Goal: Transaction & Acquisition: Purchase product/service

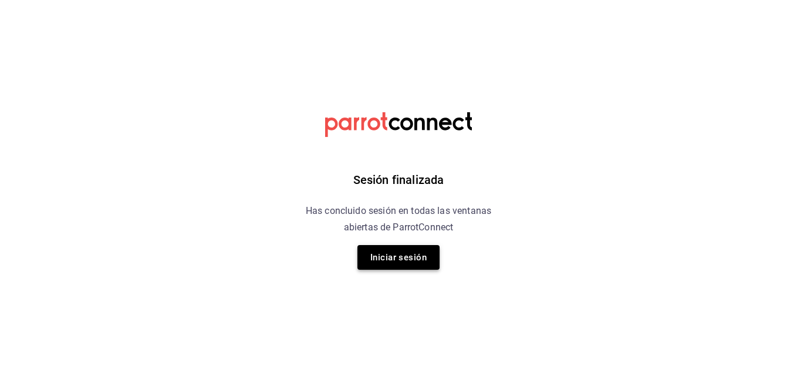
click at [407, 249] on button "Iniciar sesión" at bounding box center [399, 257] width 82 height 25
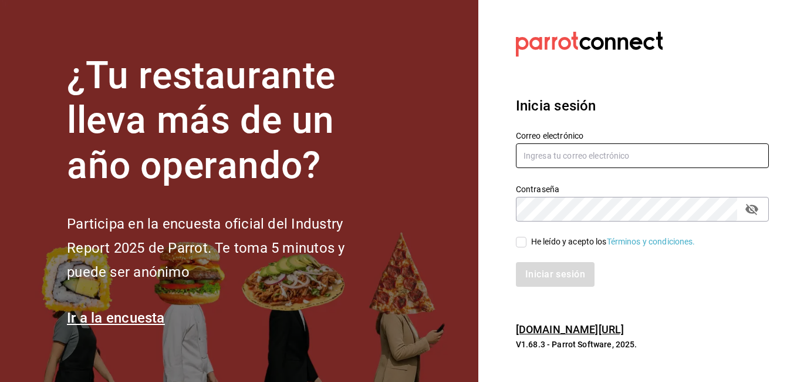
type input "[PERSON_NAME][EMAIL_ADDRESS][PERSON_NAME][DOMAIN_NAME]"
click at [523, 238] on input "He leído y acepto los Términos y condiciones." at bounding box center [521, 242] width 11 height 11
checkbox input "true"
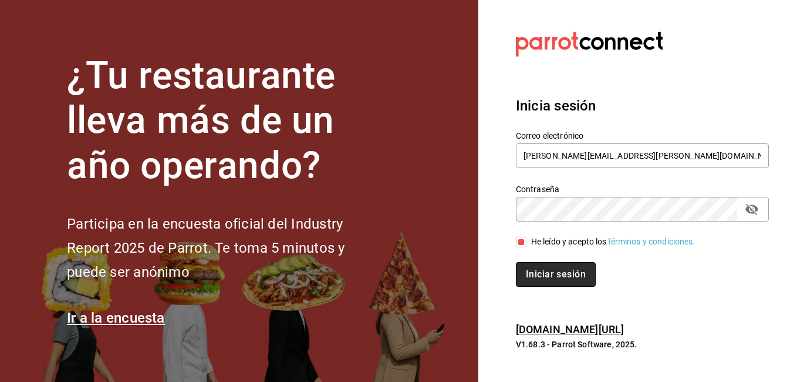
click at [540, 271] on button "Iniciar sesión" at bounding box center [556, 274] width 80 height 25
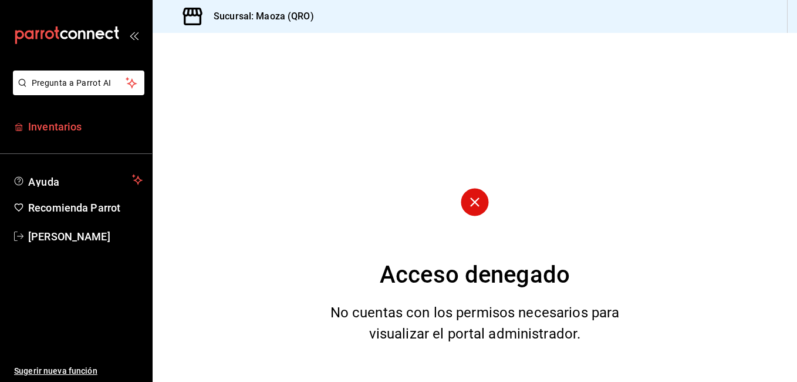
click at [15, 124] on icon "mailbox folders" at bounding box center [18, 126] width 9 height 9
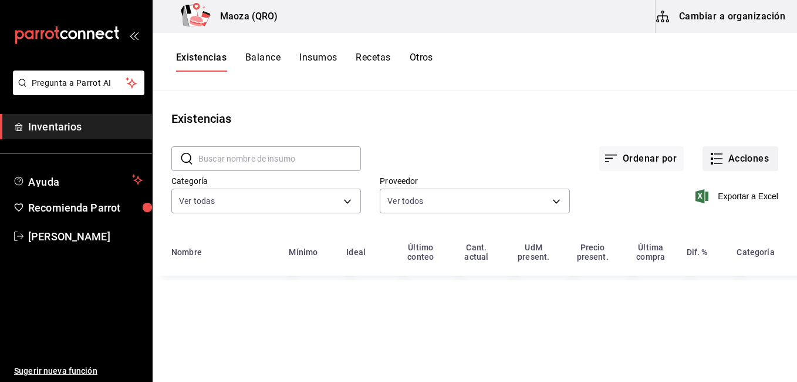
click at [728, 153] on button "Acciones" at bounding box center [741, 158] width 76 height 25
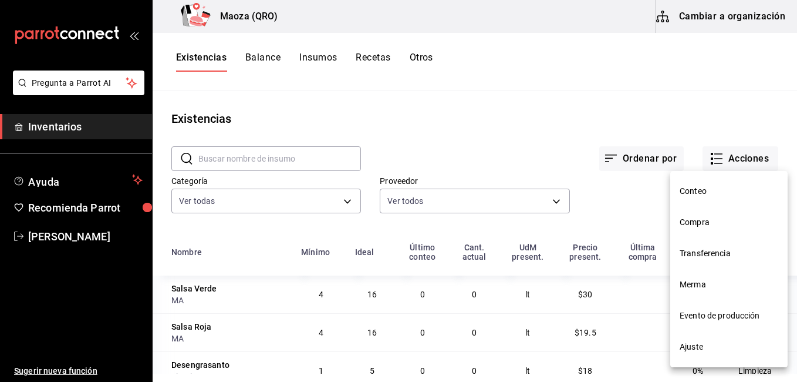
click at [693, 211] on li "Compra" at bounding box center [728, 222] width 117 height 31
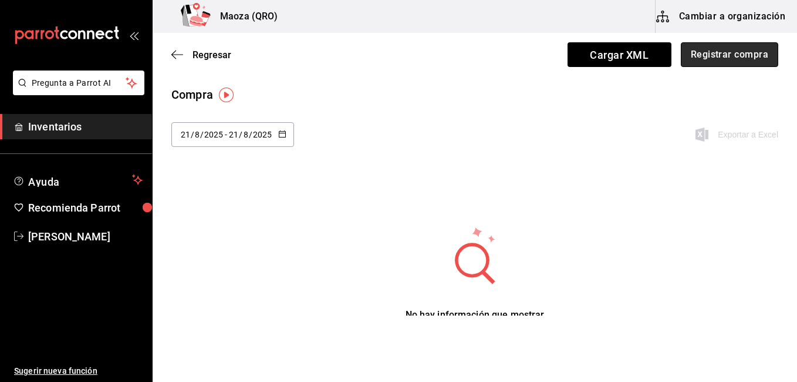
click at [696, 54] on button "Registrar compra" at bounding box center [729, 54] width 97 height 25
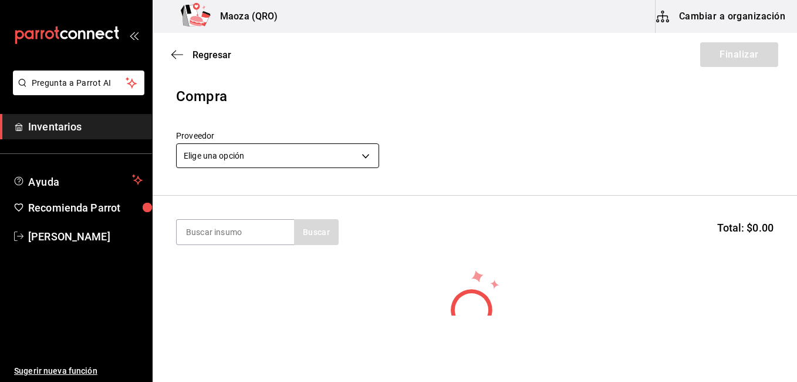
click at [295, 153] on body "Pregunta a Parrot AI Inventarios Ayuda Recomienda Parrot [PERSON_NAME] Sugerir …" at bounding box center [398, 157] width 797 height 315
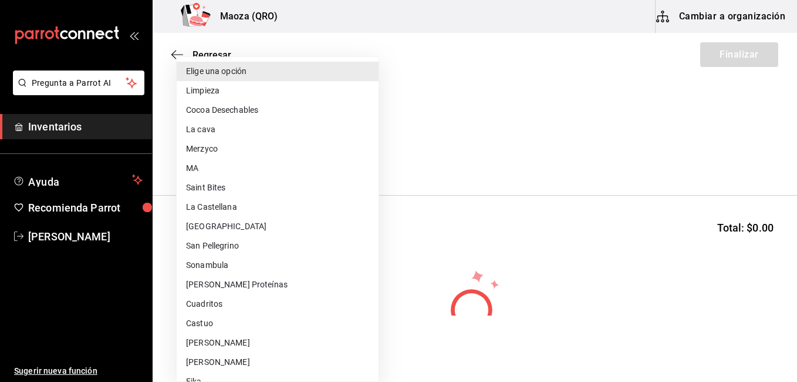
click at [230, 95] on li "Limpieza" at bounding box center [278, 90] width 202 height 19
type input "f2aca367-1afd-48a4-bb17-9996cf56ac6b"
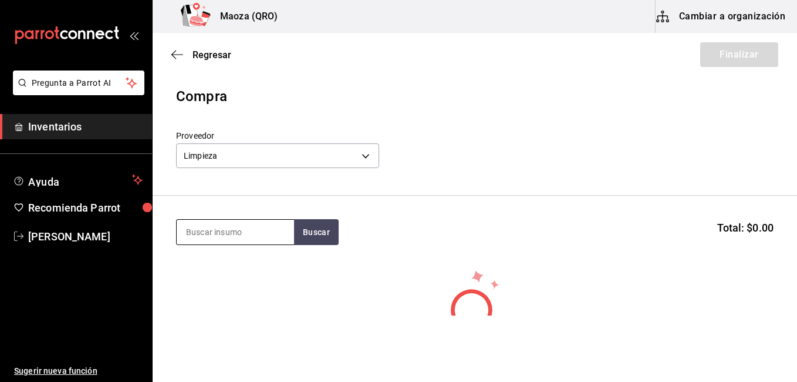
click at [250, 227] on input at bounding box center [235, 232] width 117 height 25
type input "[PERSON_NAME]"
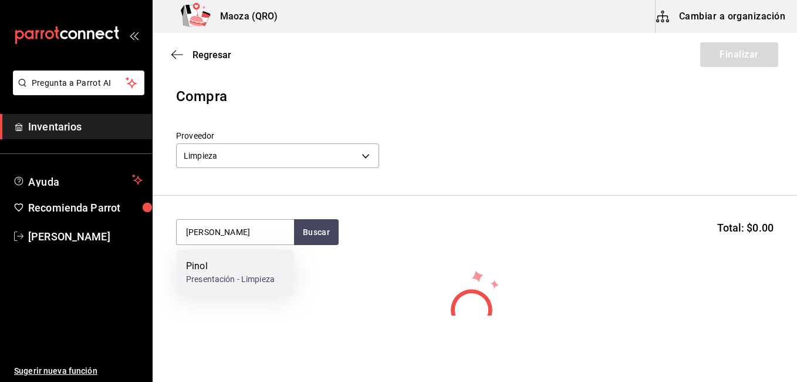
click at [254, 251] on div "Pinol Presentación - Limpieza" at bounding box center [235, 272] width 117 height 45
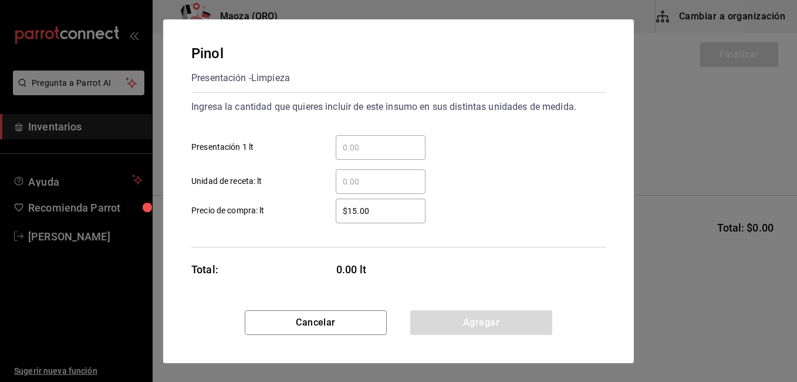
click at [384, 145] on input "​ Presentación 1 lt" at bounding box center [381, 147] width 90 height 14
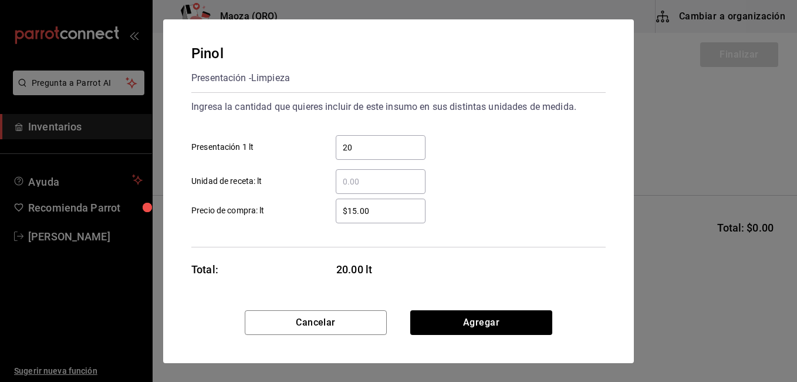
type input "20"
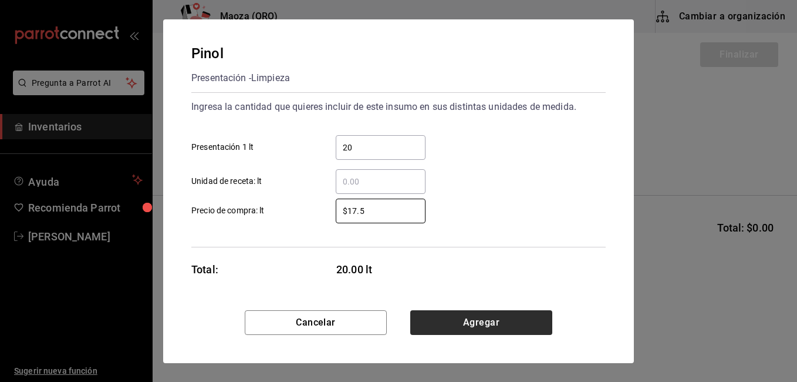
type input "$17.5"
click at [466, 311] on button "Agregar" at bounding box center [481, 322] width 142 height 25
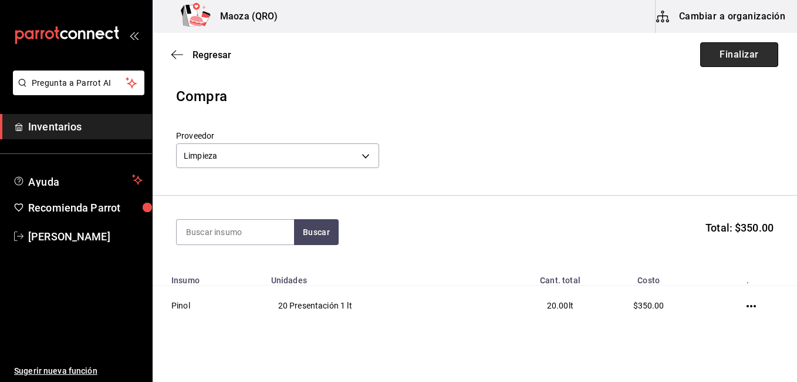
click at [714, 63] on button "Finalizar" at bounding box center [739, 54] width 78 height 25
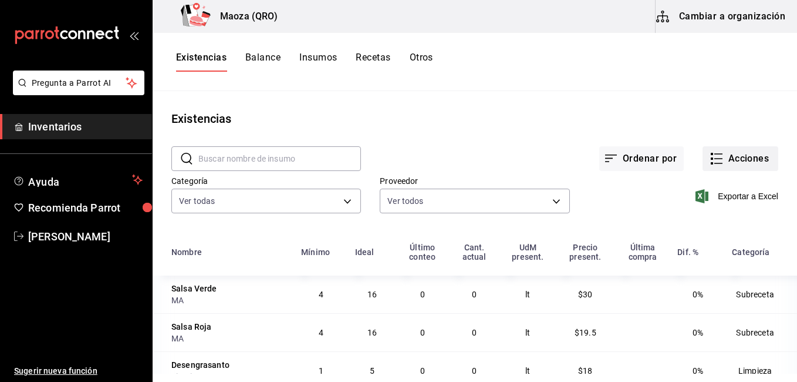
click at [755, 164] on button "Acciones" at bounding box center [741, 158] width 76 height 25
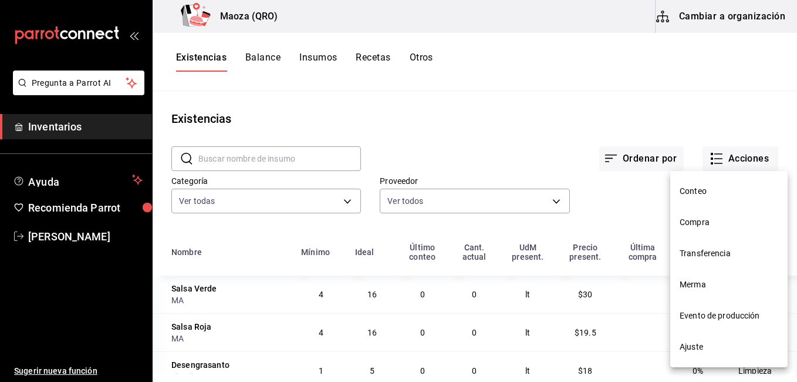
click at [726, 222] on span "Compra" at bounding box center [729, 222] width 99 height 12
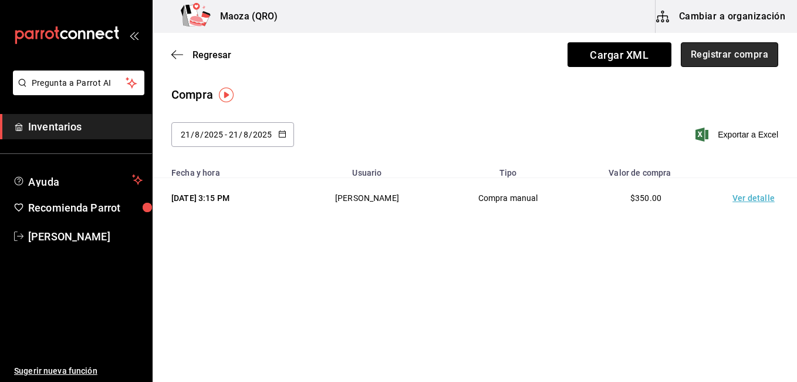
click at [728, 56] on button "Registrar compra" at bounding box center [729, 54] width 97 height 25
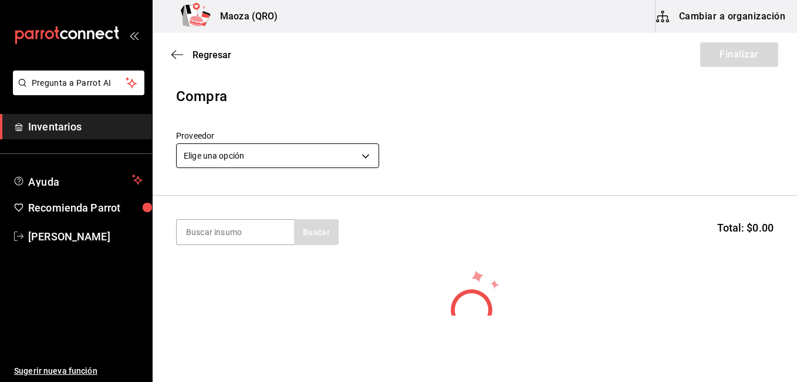
click at [304, 159] on body "Pregunta a Parrot AI Inventarios Ayuda Recomienda Parrot [PERSON_NAME] Sugerir …" at bounding box center [398, 157] width 797 height 315
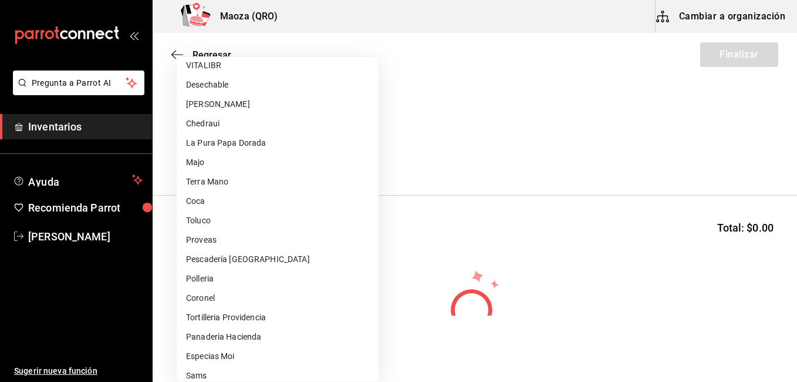
scroll to position [411, 0]
click at [253, 107] on li "[PERSON_NAME]" at bounding box center [278, 105] width 202 height 19
type input "bb705b6c-4d89-4987-b9ee-a363970ca25e"
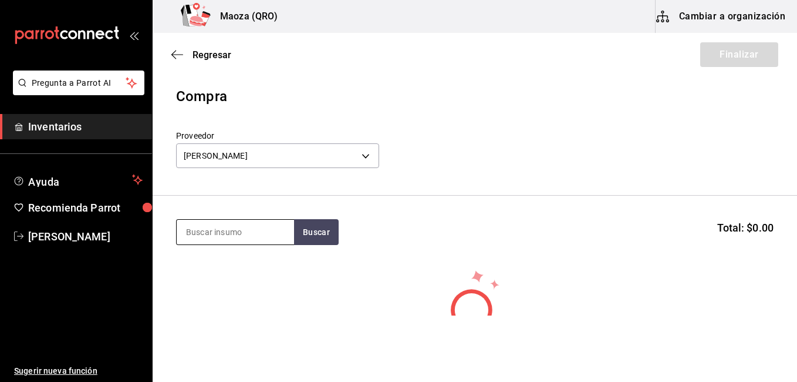
click at [254, 228] on input at bounding box center [235, 232] width 117 height 25
type input "a"
click at [247, 166] on body "Pregunta a Parrot AI Inventarios Ayuda Recomienda Parrot [PERSON_NAME] Sugerir …" at bounding box center [398, 157] width 797 height 315
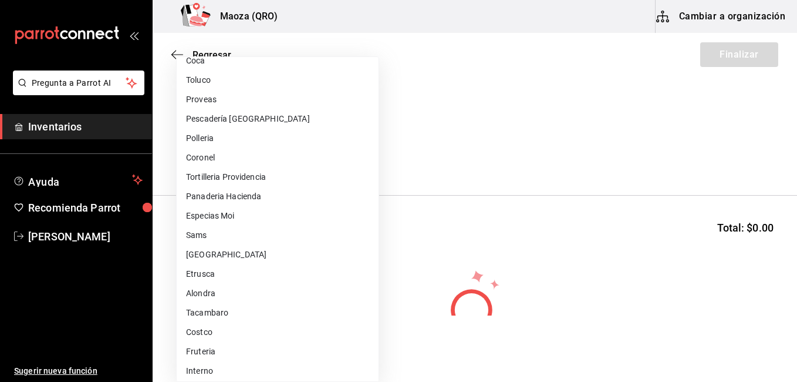
scroll to position [557, 0]
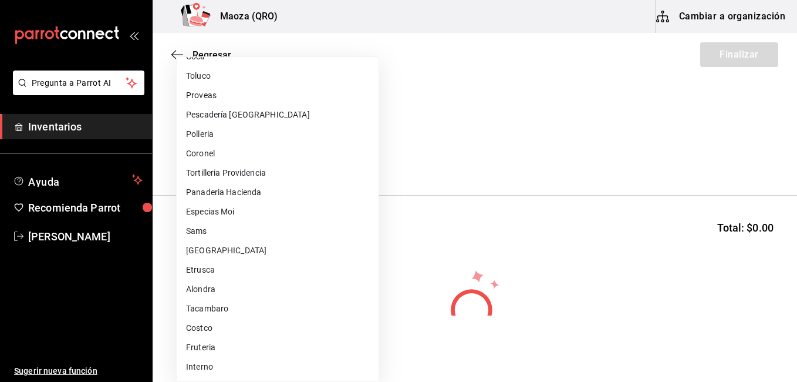
click at [222, 346] on li "Fruteria" at bounding box center [278, 347] width 202 height 19
type input "b3fcf2d4-1cce-4ec4-b013-71e466083cd3"
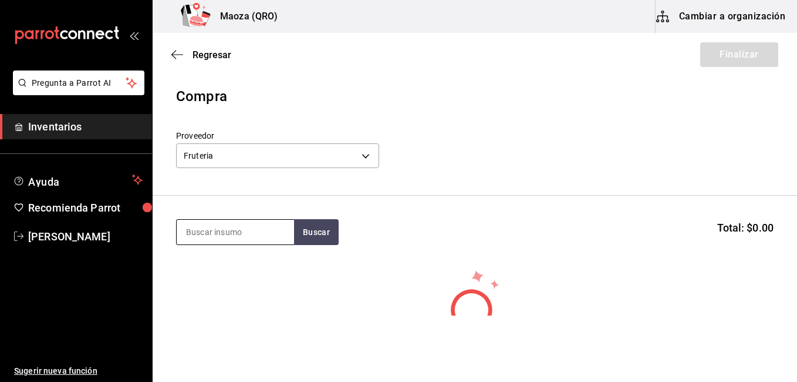
click at [250, 230] on input at bounding box center [235, 232] width 117 height 25
type input "ajo"
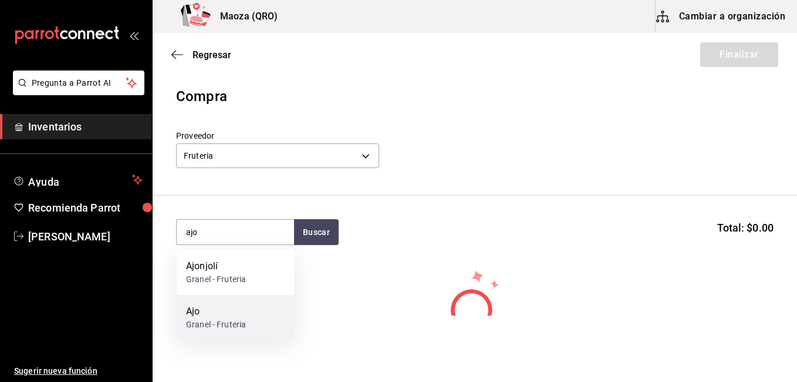
click at [227, 311] on div "Ajo" at bounding box center [216, 311] width 60 height 14
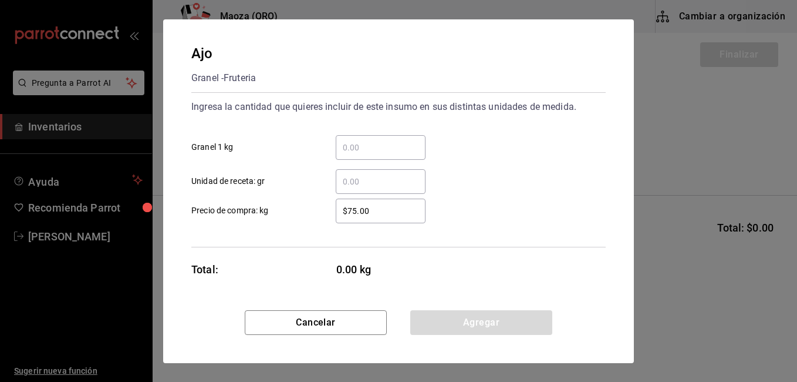
click at [376, 156] on div "​" at bounding box center [381, 147] width 90 height 25
click at [376, 154] on input "​ Granel 1 kg" at bounding box center [381, 147] width 90 height 14
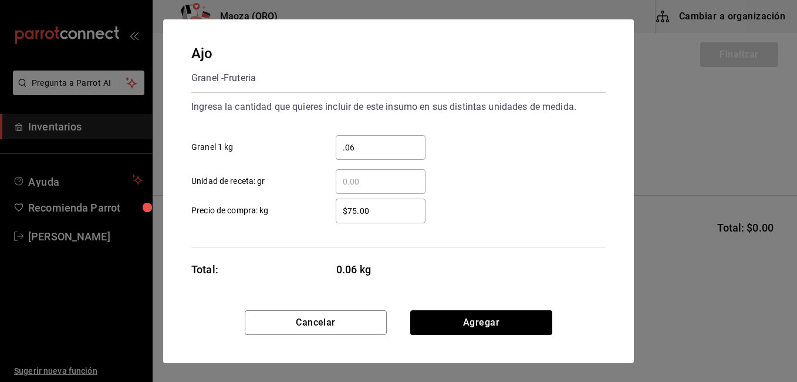
type input "0.06"
type input "$140"
click button "Agregar" at bounding box center [481, 322] width 142 height 25
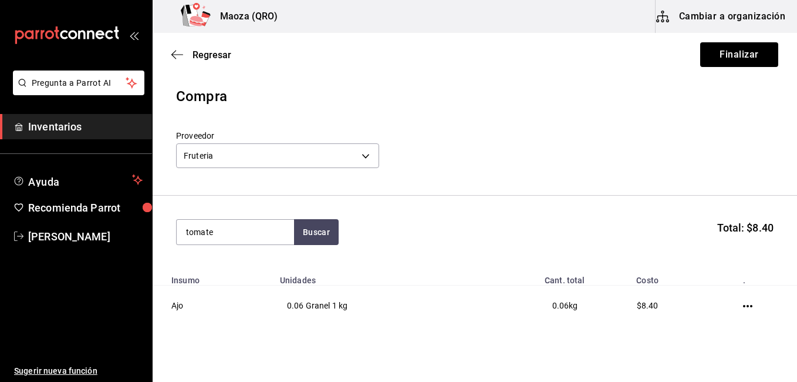
type input "tomate"
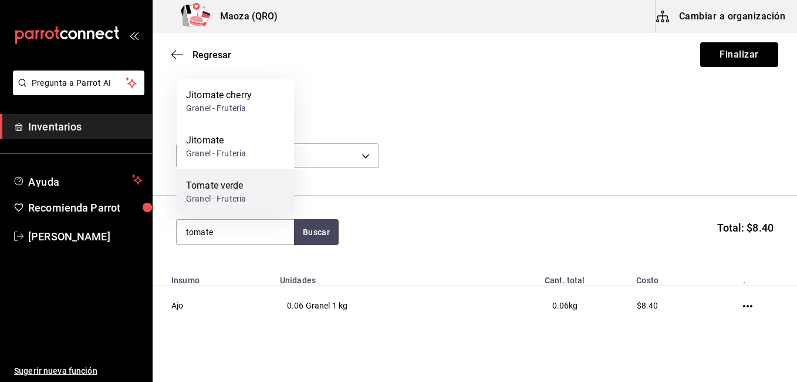
click at [227, 172] on div "Tomate verde Granel - Fruteria" at bounding box center [235, 191] width 117 height 45
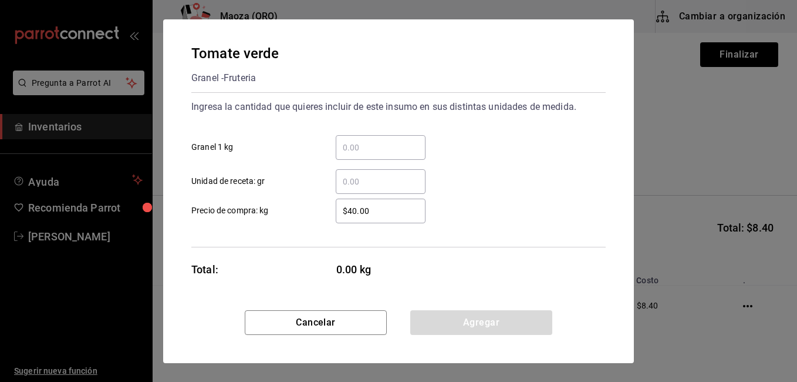
click at [358, 150] on input "​ Granel 1 kg" at bounding box center [381, 147] width 90 height 14
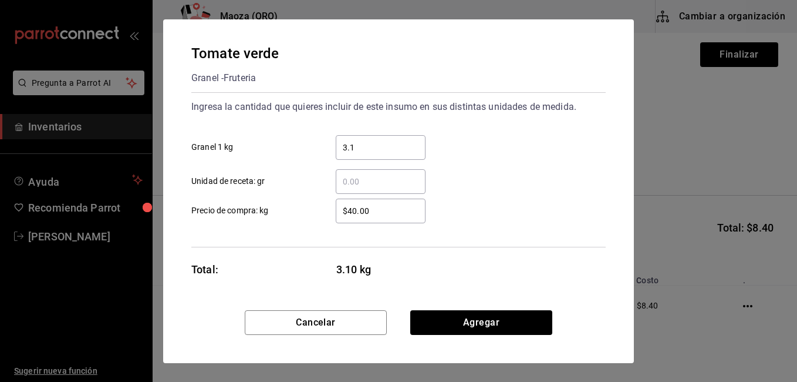
type input "3.1"
type input "$38"
click button "Agregar" at bounding box center [481, 322] width 142 height 25
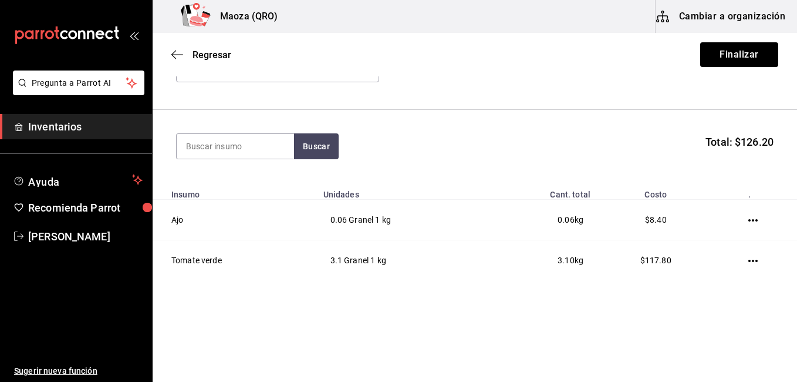
scroll to position [87, 0]
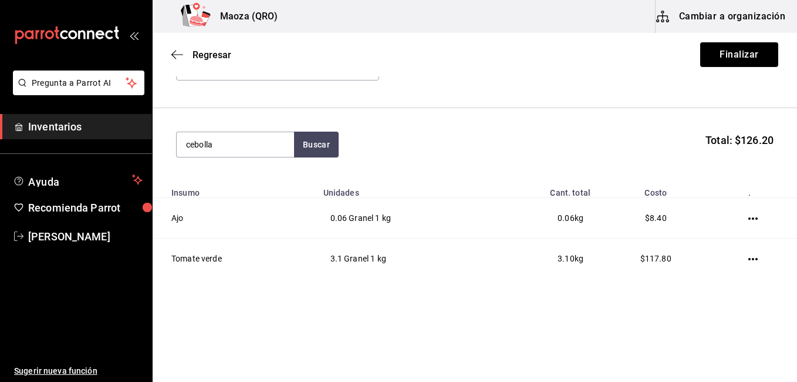
type input "cebolla"
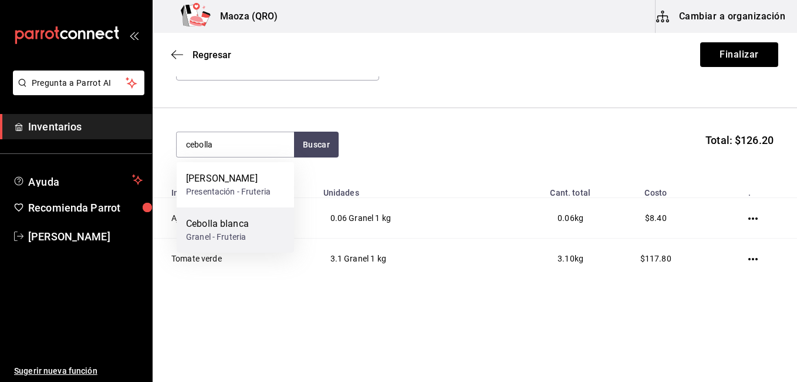
click at [232, 221] on div "Cebolla blanca" at bounding box center [217, 224] width 63 height 14
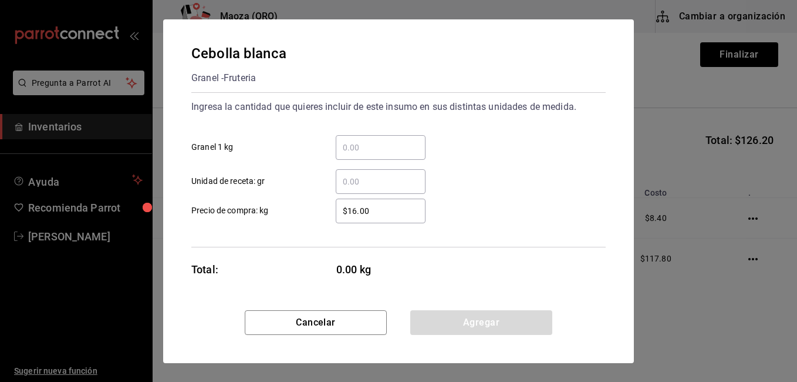
click at [341, 145] on input "​ Granel 1 kg" at bounding box center [381, 147] width 90 height 14
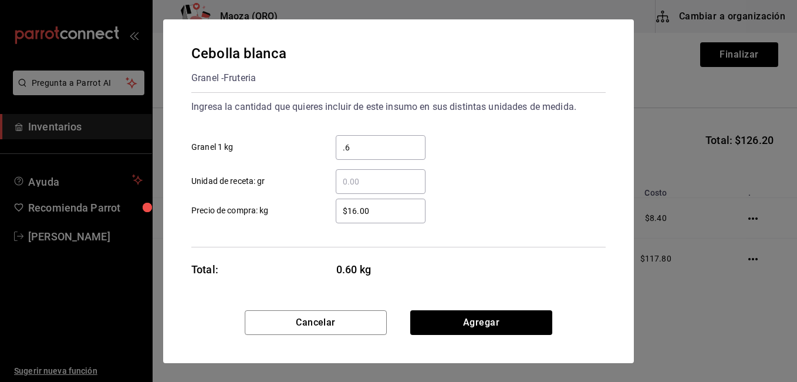
type input "0.6"
type input "$18"
click button "Agregar" at bounding box center [481, 322] width 142 height 25
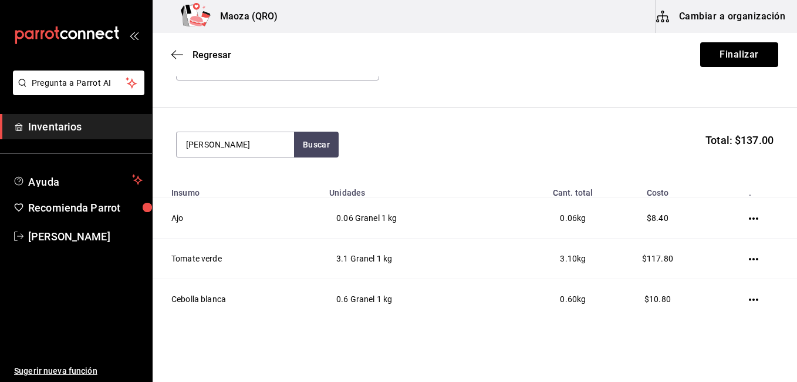
type input "[PERSON_NAME]"
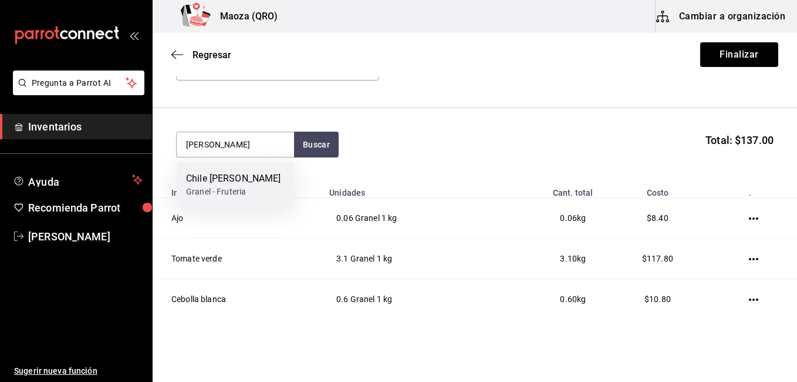
click at [227, 170] on div "Chile [PERSON_NAME] Granel - Fruteria" at bounding box center [235, 184] width 117 height 45
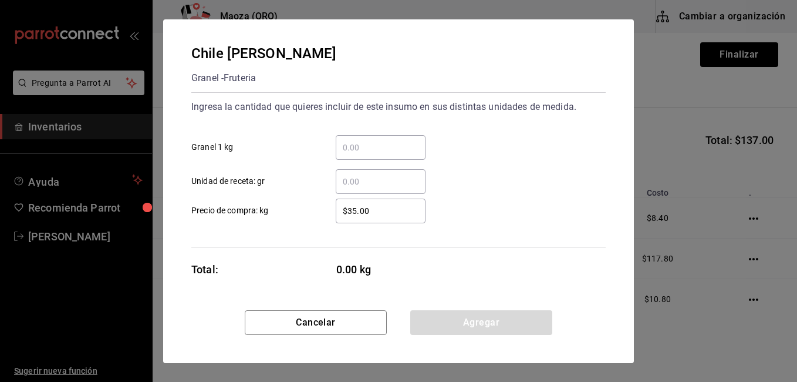
click at [386, 147] on input "​ Granel 1 kg" at bounding box center [381, 147] width 90 height 14
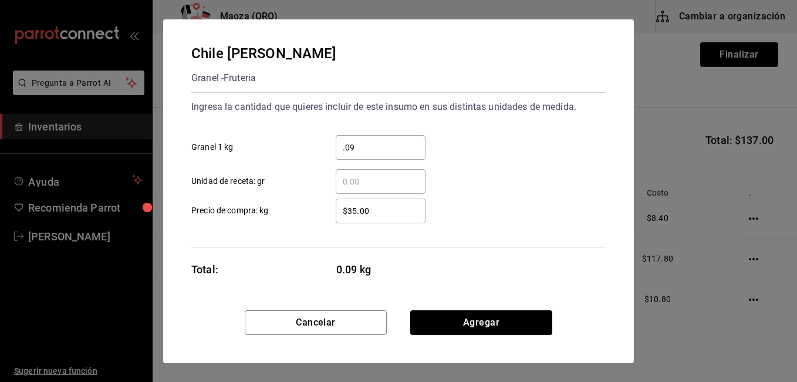
type input "0.09"
type input "$48"
click button "Agregar" at bounding box center [481, 322] width 142 height 25
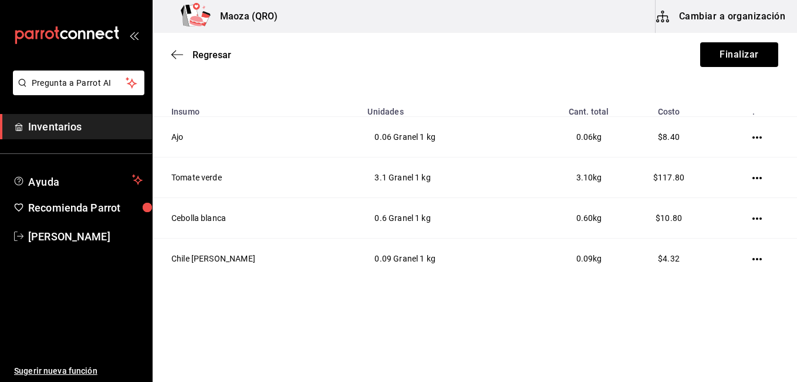
scroll to position [169, 0]
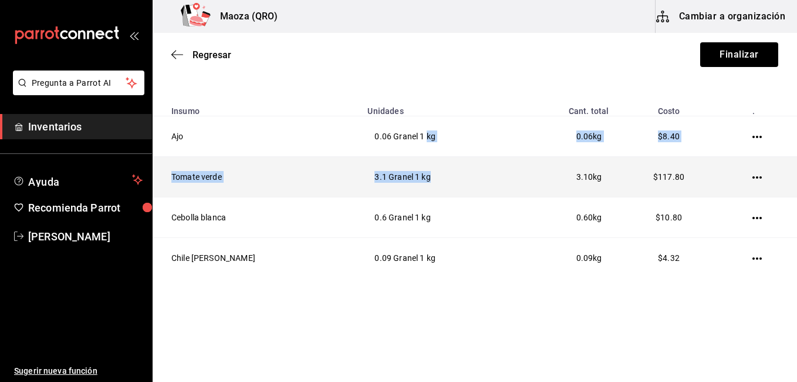
drag, startPoint x: 386, startPoint y: 147, endPoint x: 395, endPoint y: 190, distance: 43.8
click at [395, 190] on tbody "Ajo 0.06 Granel 1 kg 0.06 kg $8.40 Tomate verde 3.1 Granel 1 kg 3.10 kg $117.80…" at bounding box center [475, 197] width 645 height 162
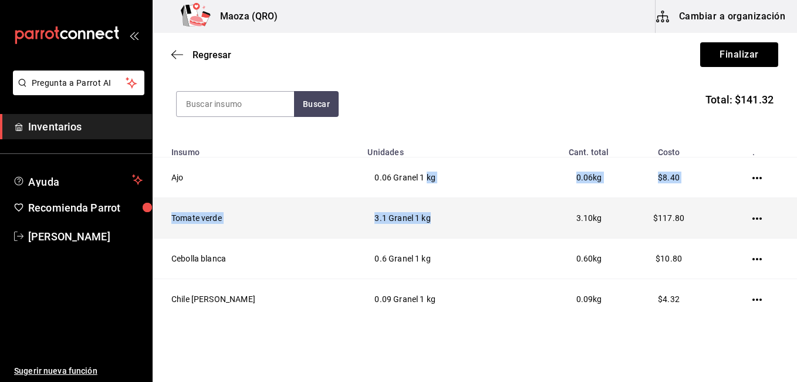
scroll to position [126, 0]
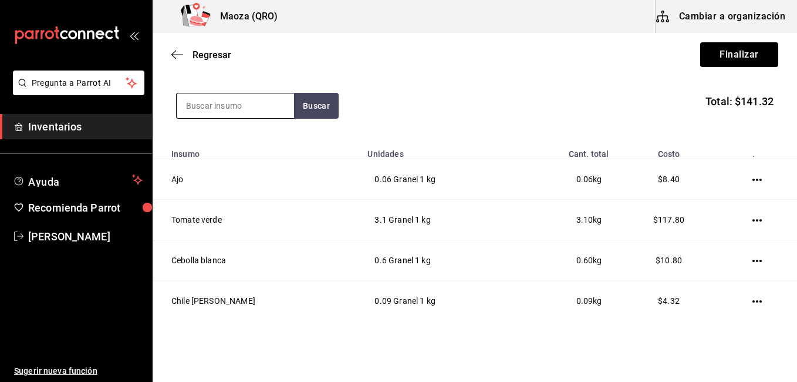
click at [265, 116] on input at bounding box center [235, 105] width 117 height 25
type input "jalapeño"
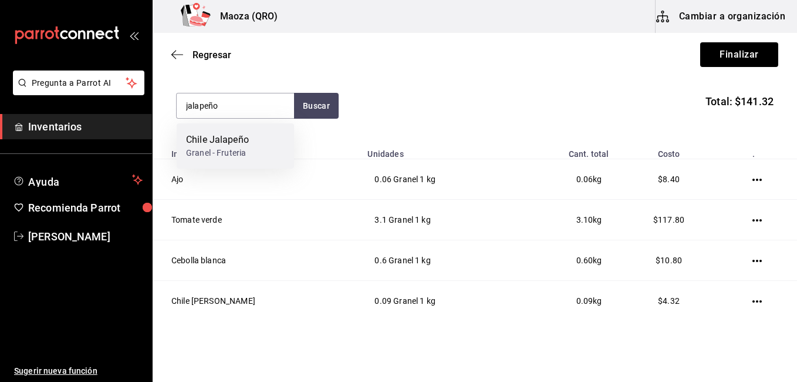
click at [257, 139] on div "Chile Jalapeño Granel - Fruteria" at bounding box center [235, 145] width 117 height 45
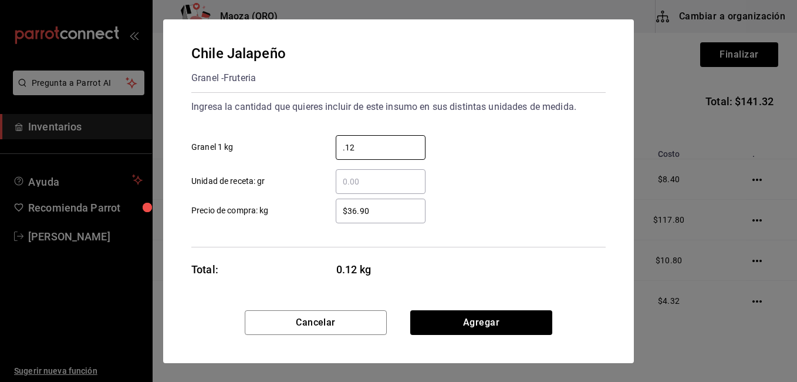
type input "0.12"
type input "$28"
click button "Agregar" at bounding box center [481, 322] width 142 height 25
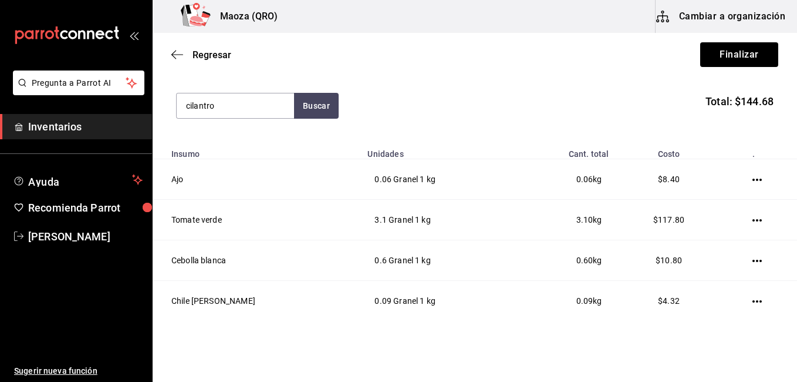
type input "cilantro"
click at [257, 139] on div "Cilantro Granel - Fruteria" at bounding box center [235, 145] width 117 height 45
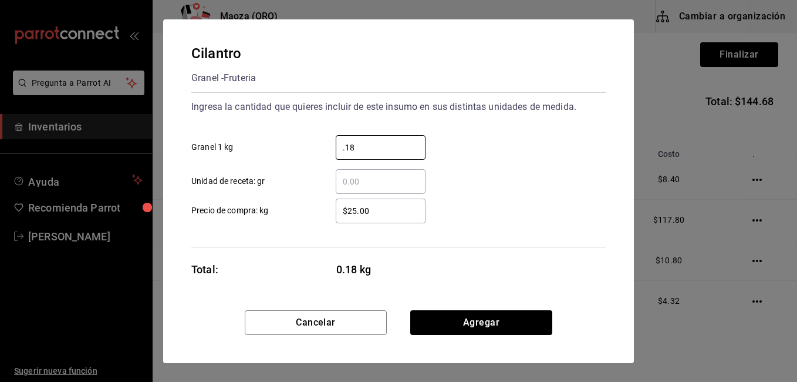
type input "0.18"
type input "$65"
click button "Agregar" at bounding box center [481, 322] width 142 height 25
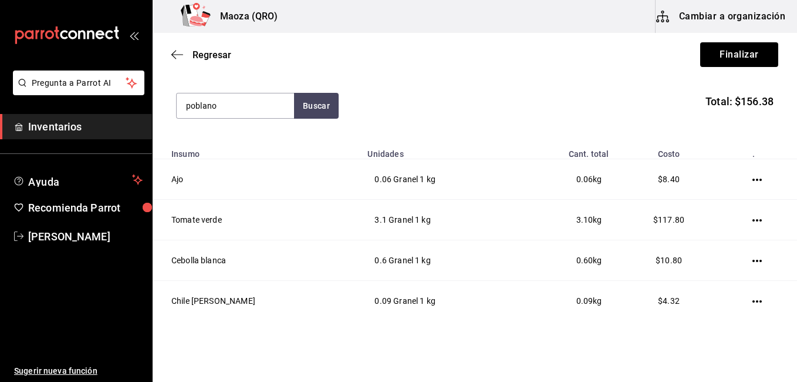
type input "poblano"
click at [257, 139] on div "Chile poblano Granel - [GEOGRAPHIC_DATA]" at bounding box center [235, 145] width 117 height 45
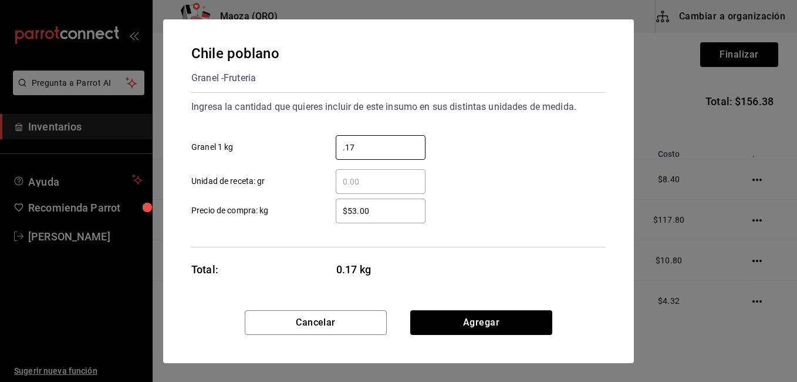
type input "0.17"
type input "$324"
type input "$32"
click button "Agregar" at bounding box center [481, 322] width 142 height 25
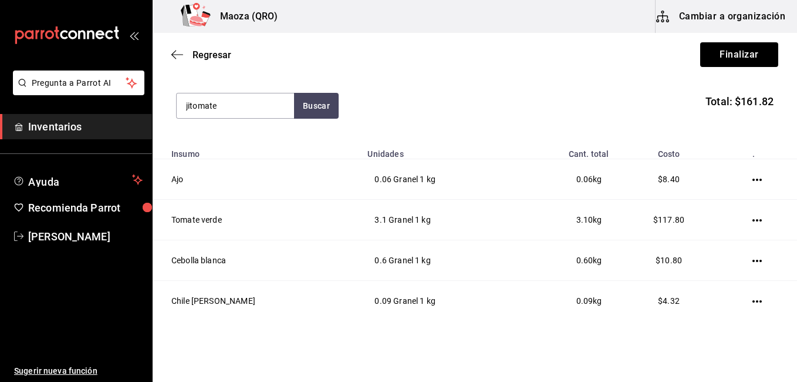
type input "jitomate"
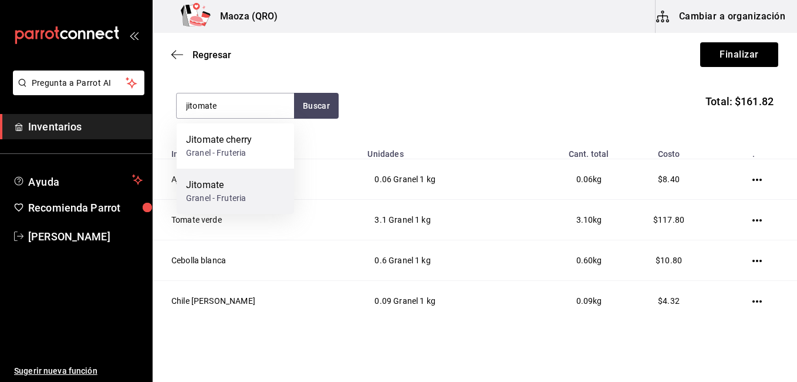
click at [251, 199] on div "Jitomate Granel - Fruteria" at bounding box center [235, 190] width 117 height 45
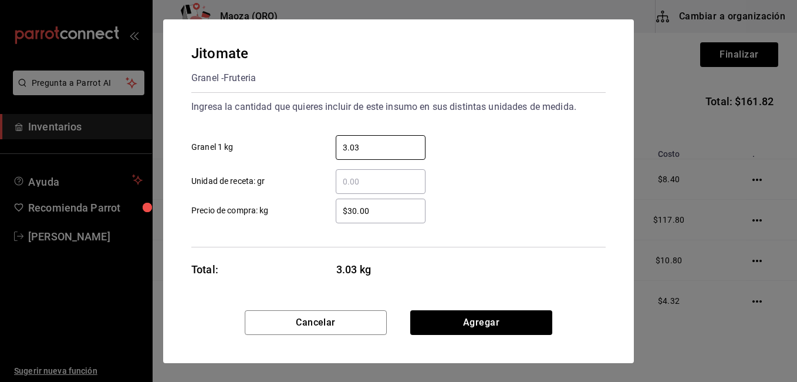
type input "3.03"
type input "$18"
click button "Agregar" at bounding box center [481, 322] width 142 height 25
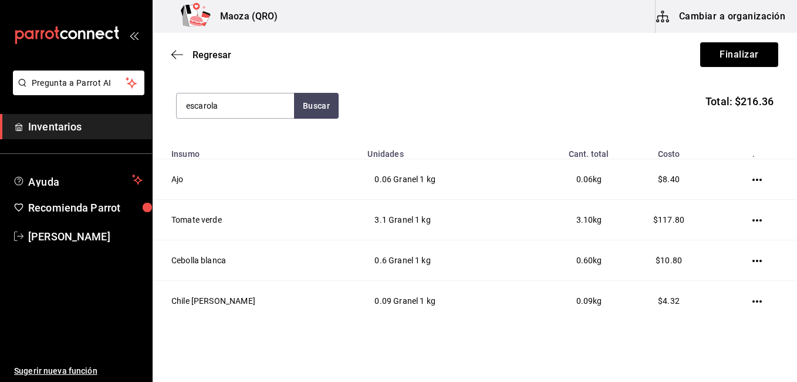
type input "escarola"
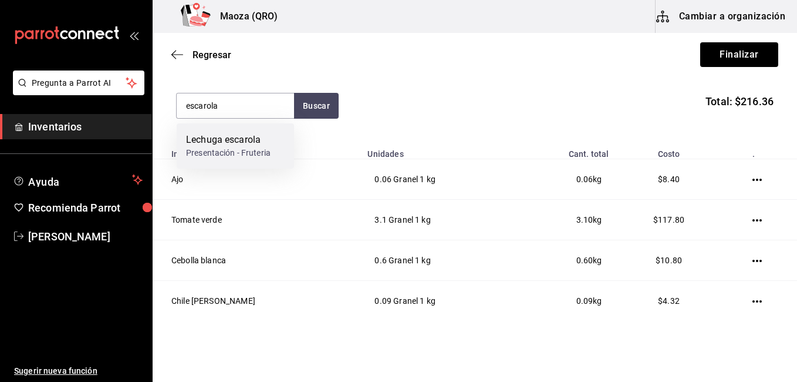
click at [256, 161] on div "Lechuga escarola Presentación - Fruteria" at bounding box center [235, 145] width 117 height 45
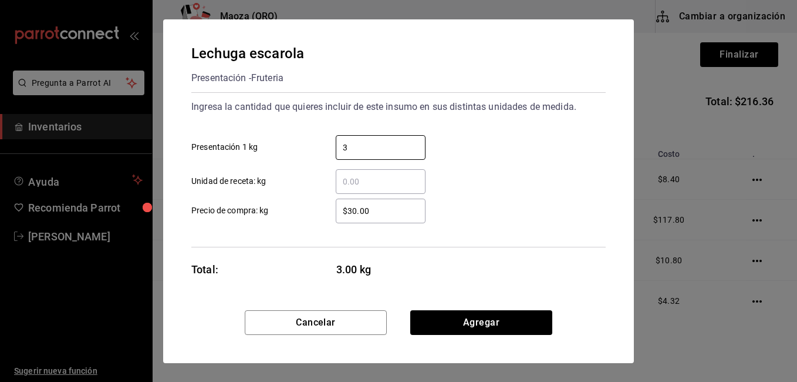
type input "3"
click button "Agregar" at bounding box center [481, 322] width 142 height 25
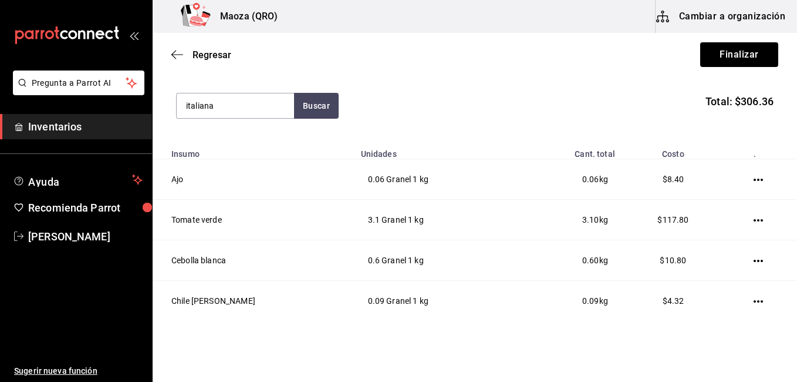
type input "italiana"
click at [256, 161] on div "Lechuga italiana Piezas - Fruteria" at bounding box center [235, 145] width 117 height 45
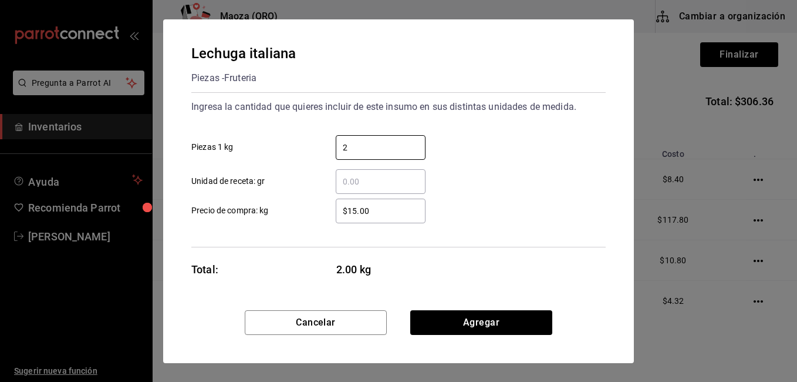
type input "2"
type input "$19"
click button "Agregar" at bounding box center [481, 322] width 142 height 25
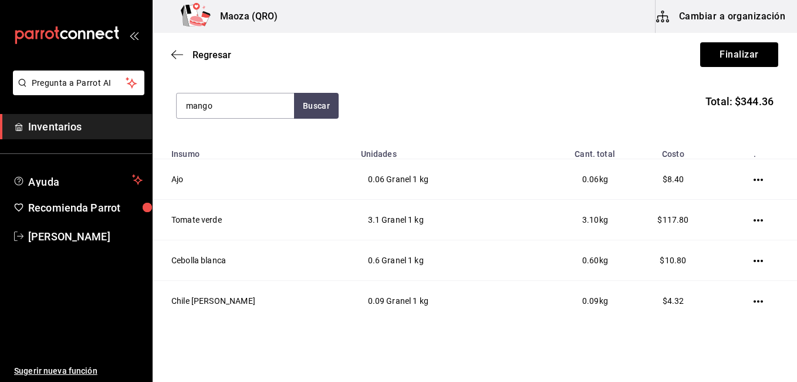
type input "mango"
click at [256, 161] on div "Mango Granel - Fruteria" at bounding box center [235, 145] width 117 height 45
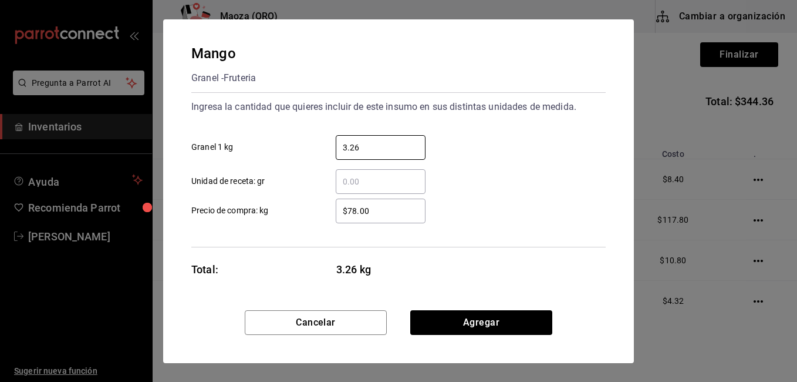
type input "3.26"
type input "$25"
click button "Agregar" at bounding box center [481, 322] width 142 height 25
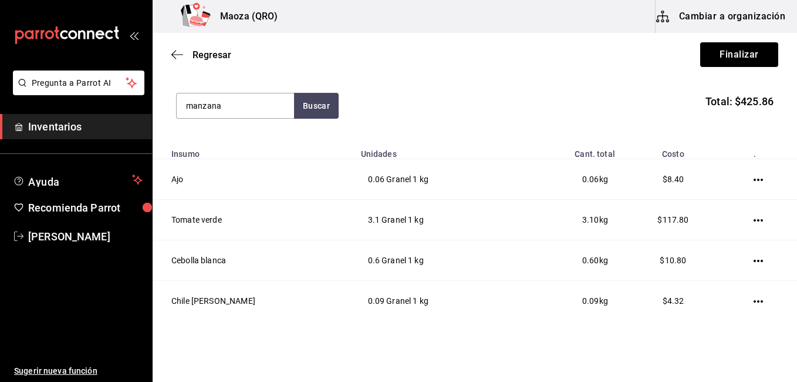
type input "manzana"
click at [256, 161] on div "Manzana verde Presentación - Fruteria" at bounding box center [235, 145] width 117 height 45
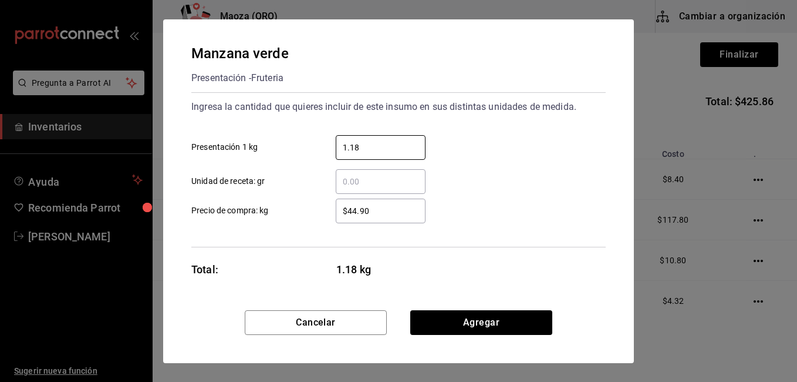
type input "1.18"
type input "$1"
type input "$41"
click button "Agregar" at bounding box center [481, 322] width 142 height 25
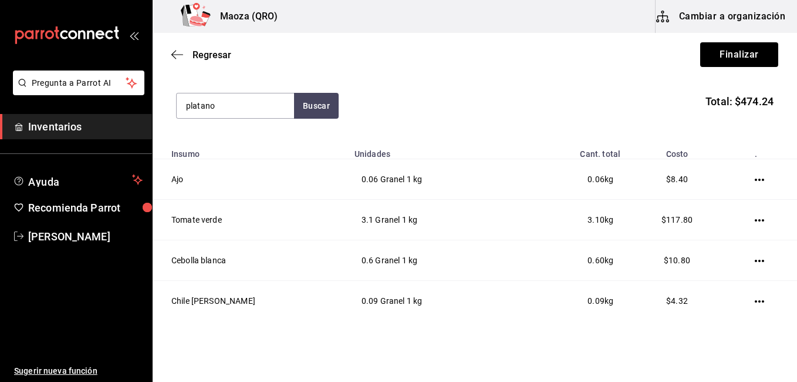
type input "platano"
click at [256, 161] on div "Platano Presentación - Fruteria" at bounding box center [235, 145] width 117 height 45
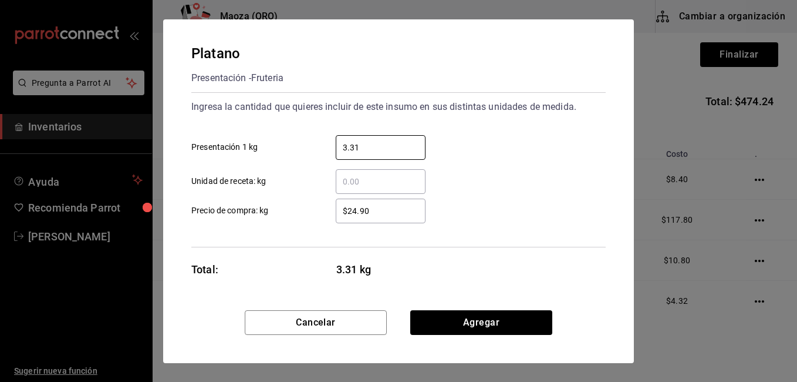
type input "3.31"
type input "$18"
click button "Agregar" at bounding box center [481, 322] width 142 height 25
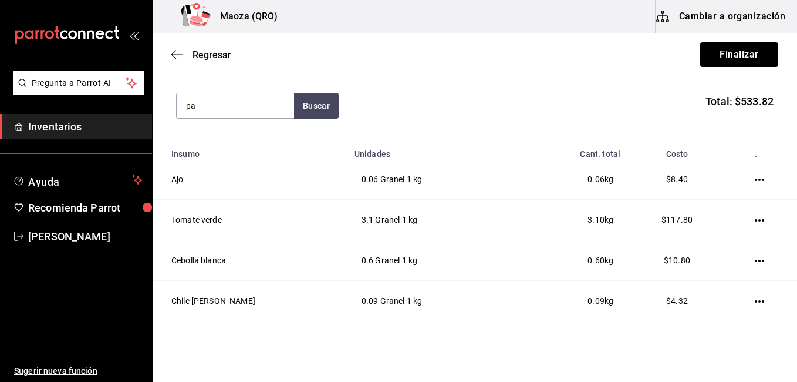
type input "p"
type input "g"
type input "f"
click at [749, 47] on button "Finalizar" at bounding box center [739, 54] width 78 height 25
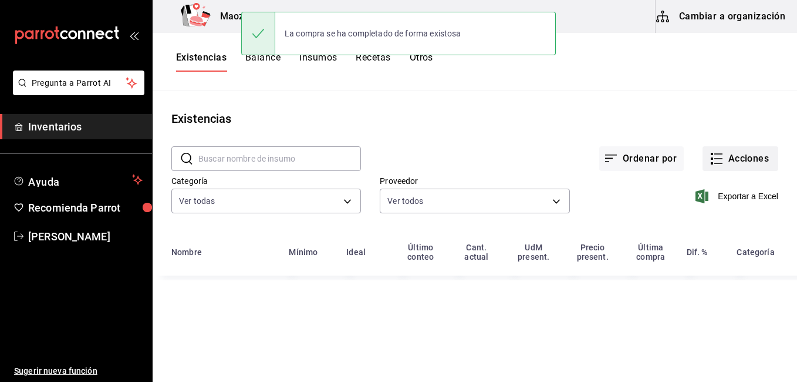
click at [717, 161] on icon "button" at bounding box center [717, 158] width 14 height 14
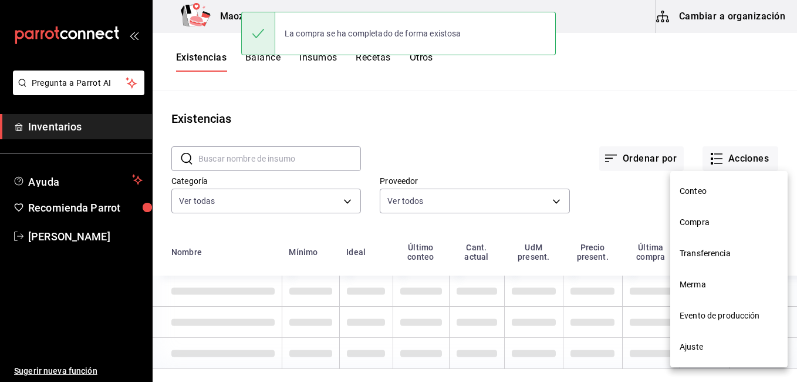
click at [707, 216] on span "Compra" at bounding box center [729, 222] width 99 height 12
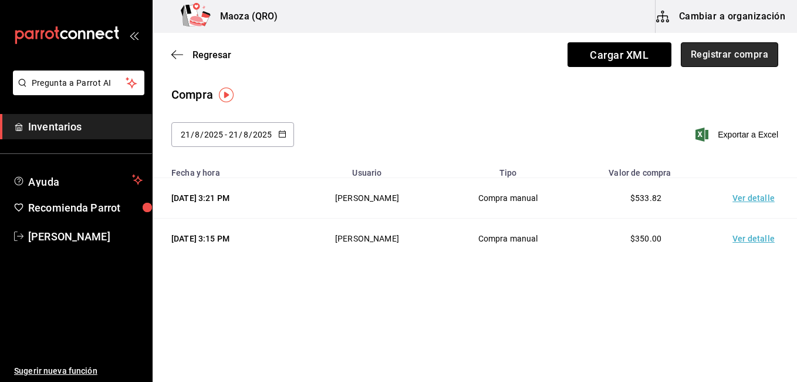
click at [727, 58] on button "Registrar compra" at bounding box center [729, 54] width 97 height 25
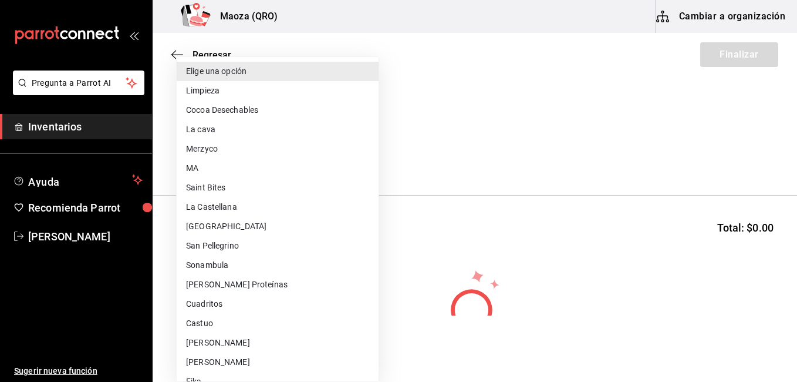
click at [366, 143] on body "Pregunta a Parrot AI Inventarios Ayuda Recomienda Parrot [PERSON_NAME] Sugerir …" at bounding box center [398, 157] width 797 height 315
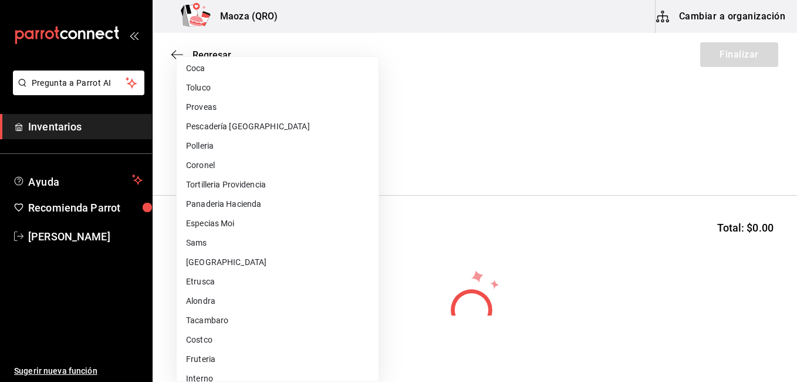
scroll to position [557, 0]
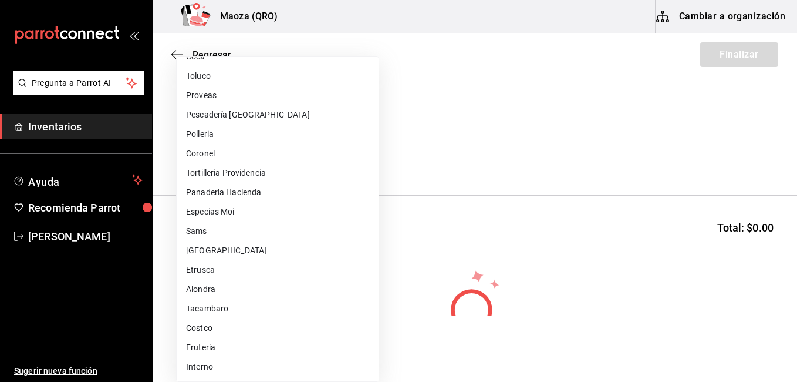
click at [226, 304] on li "Tacambaro" at bounding box center [278, 308] width 202 height 19
type input "9908e548-b9d7-48d3-8b41-39111293a3e3"
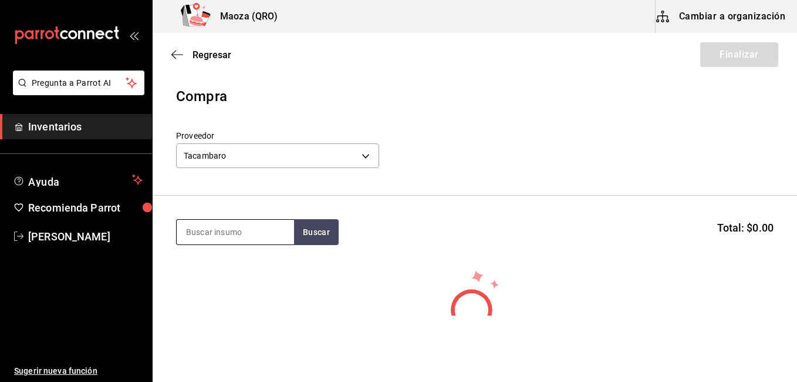
click at [230, 226] on input at bounding box center [235, 232] width 117 height 25
type input "fresa"
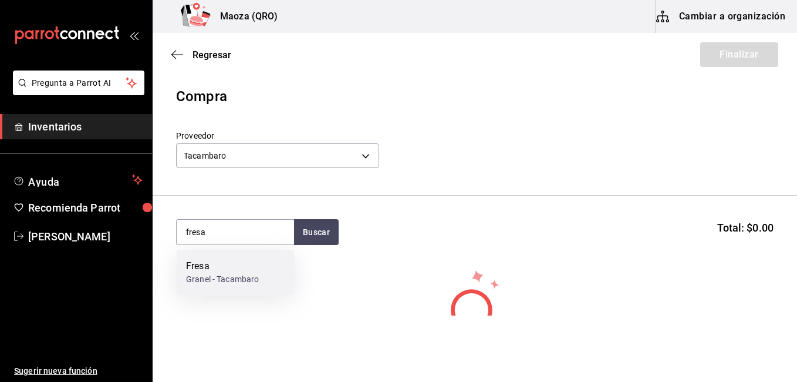
click at [226, 257] on div "Fresa Granel - Tacambaro" at bounding box center [235, 272] width 117 height 45
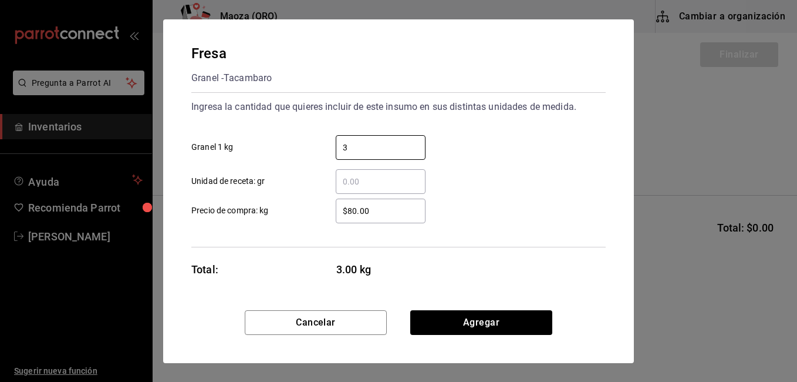
type input "3"
type input "$65"
click button "Agregar" at bounding box center [481, 322] width 142 height 25
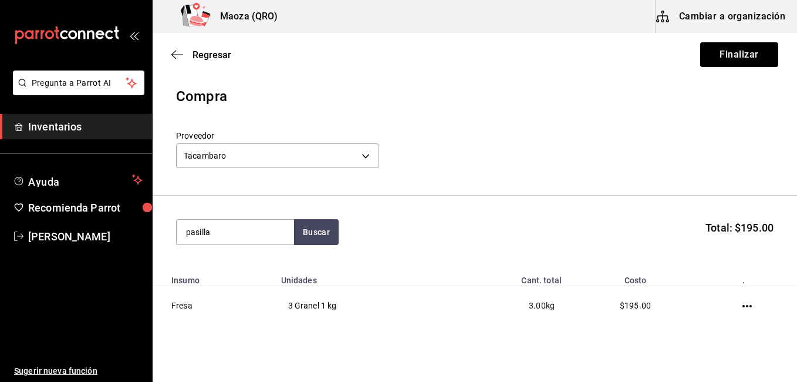
type input "pasilla"
click at [727, 60] on button "Finalizar" at bounding box center [739, 54] width 78 height 25
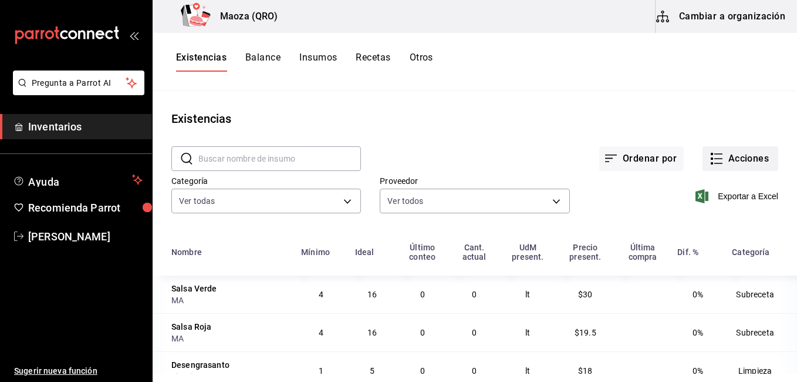
click at [756, 149] on button "Acciones" at bounding box center [741, 158] width 76 height 25
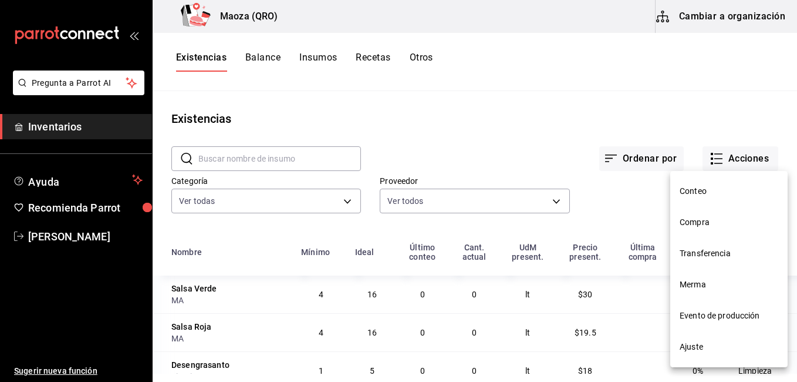
click at [706, 214] on li "Compra" at bounding box center [728, 222] width 117 height 31
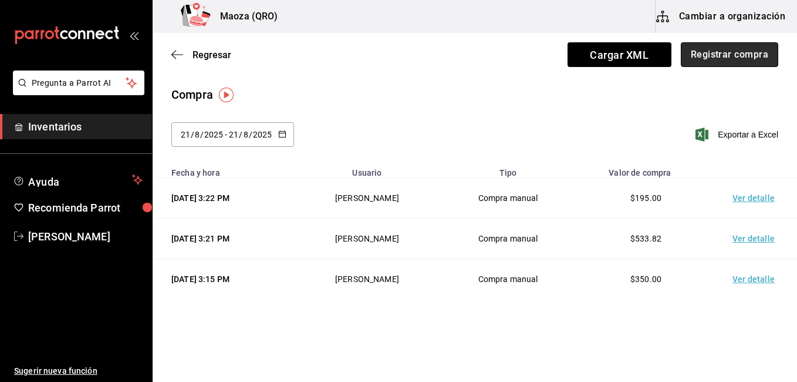
click at [749, 60] on button "Registrar compra" at bounding box center [729, 54] width 97 height 25
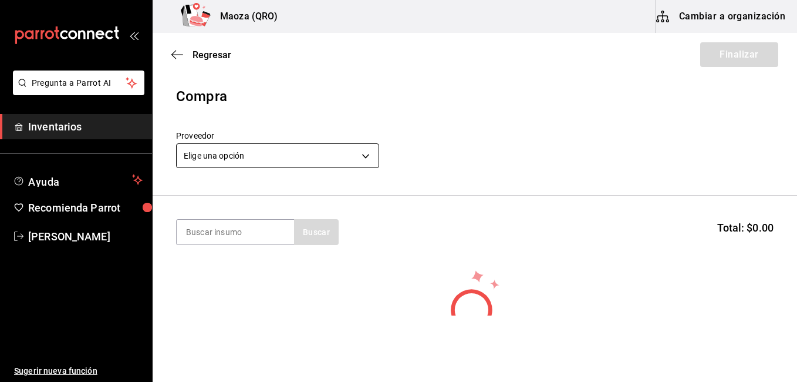
click at [255, 156] on body "Pregunta a Parrot AI Inventarios Ayuda Recomienda Parrot [PERSON_NAME] Sugerir …" at bounding box center [398, 157] width 797 height 315
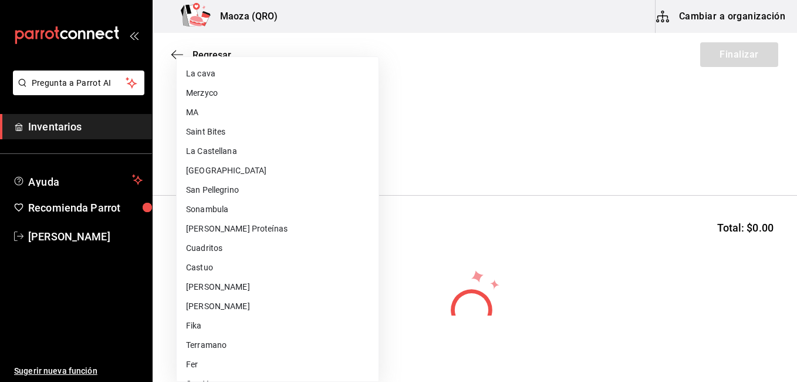
scroll to position [59, 0]
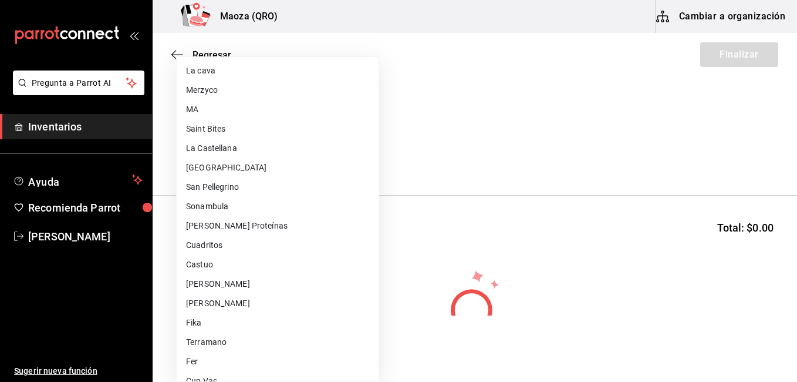
click at [231, 335] on li "Terramano" at bounding box center [278, 341] width 202 height 19
type input "868ff2c1-c3ad-43d6-97eb-dfa40f194bff"
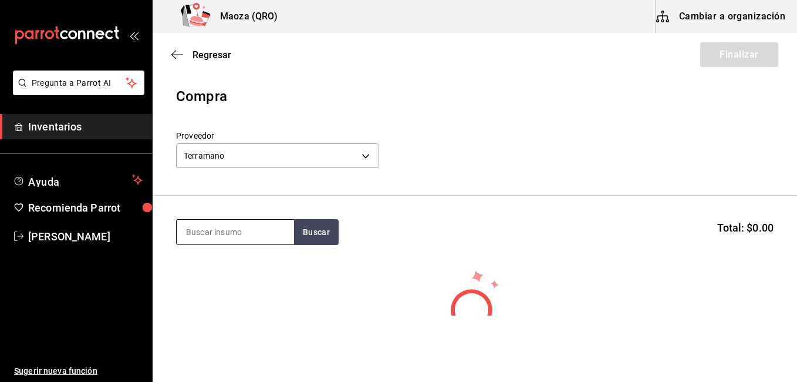
click at [228, 223] on input at bounding box center [235, 232] width 117 height 25
type input "grano"
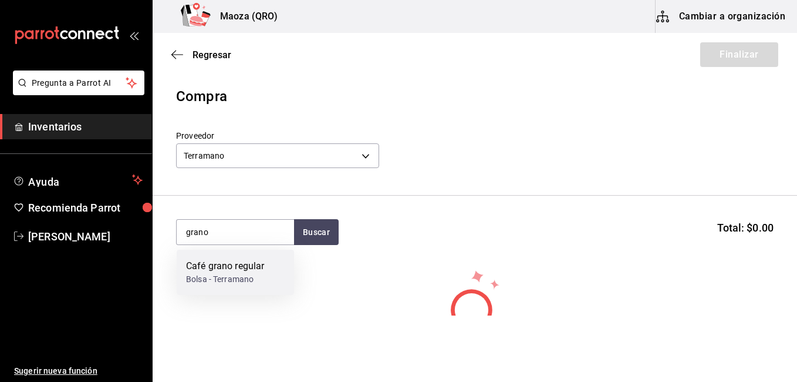
click at [243, 265] on div "Café grano regular" at bounding box center [225, 266] width 78 height 14
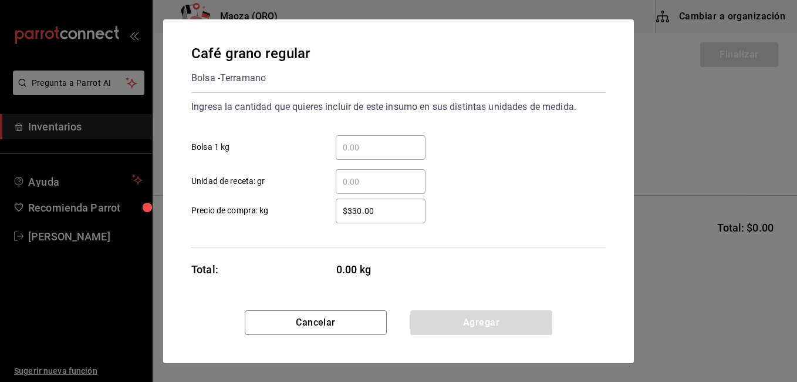
click at [392, 150] on input "​ Bolsa 1 kg" at bounding box center [381, 147] width 90 height 14
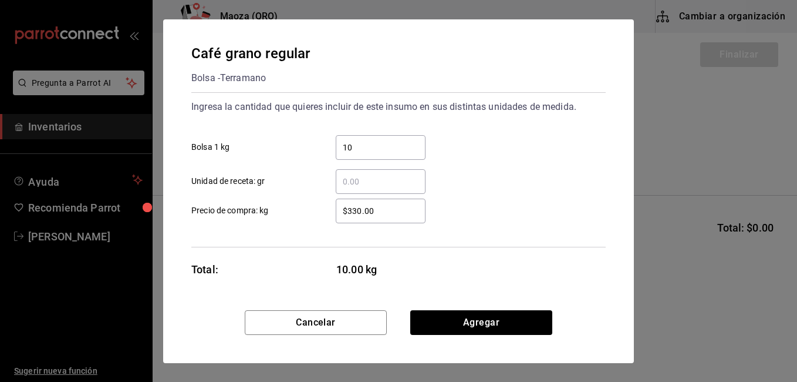
type input "10"
click button "Agregar" at bounding box center [481, 322] width 142 height 25
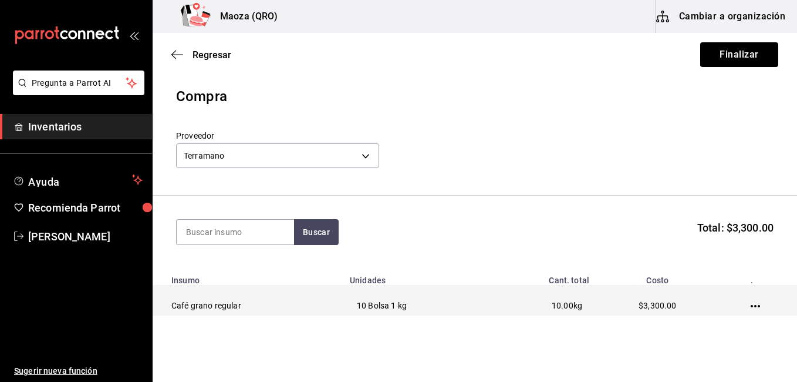
click at [751, 302] on icon "button" at bounding box center [755, 305] width 9 height 9
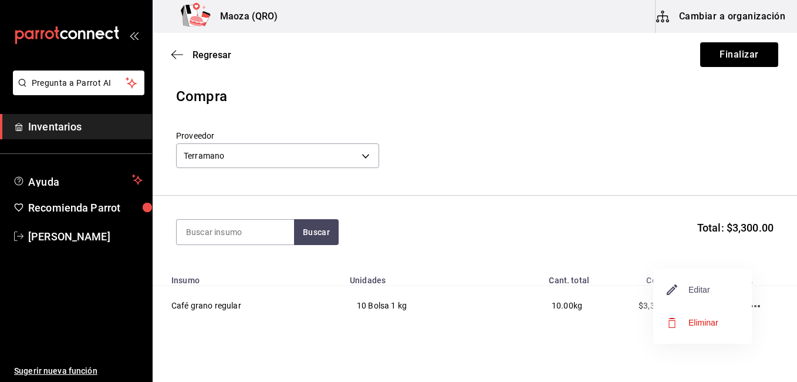
click at [686, 291] on span "Editar" at bounding box center [688, 289] width 43 height 14
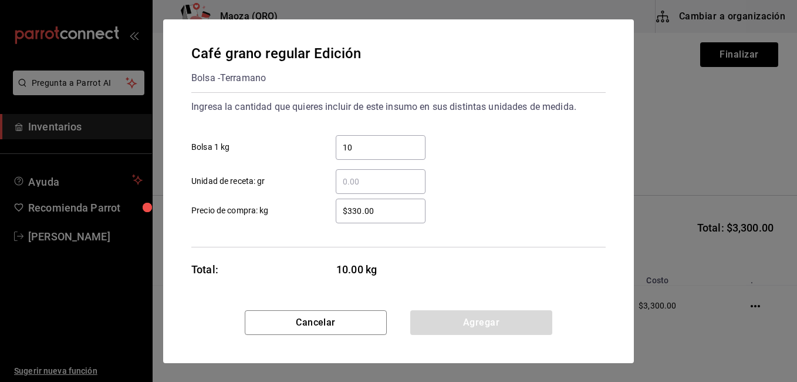
click at [359, 211] on input "$330.00" at bounding box center [381, 211] width 90 height 14
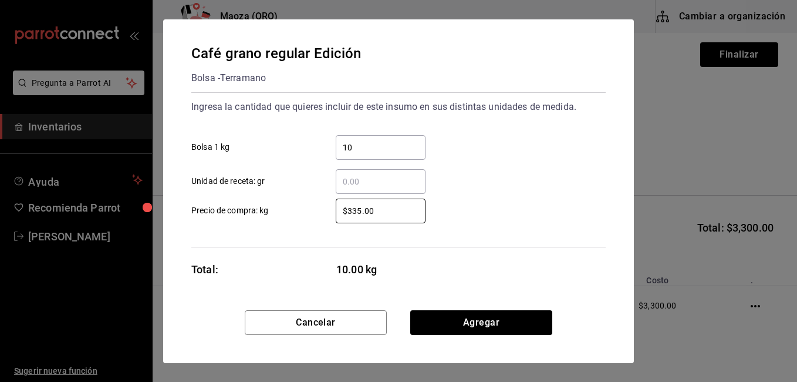
type input "$335.00"
click button "Agregar" at bounding box center [481, 322] width 142 height 25
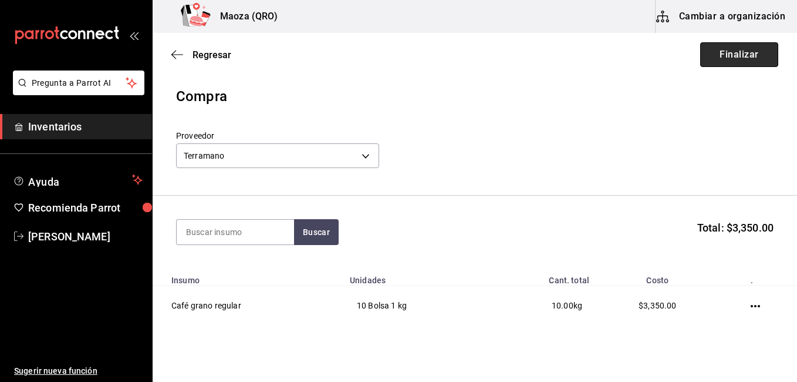
click at [722, 59] on button "Finalizar" at bounding box center [739, 54] width 78 height 25
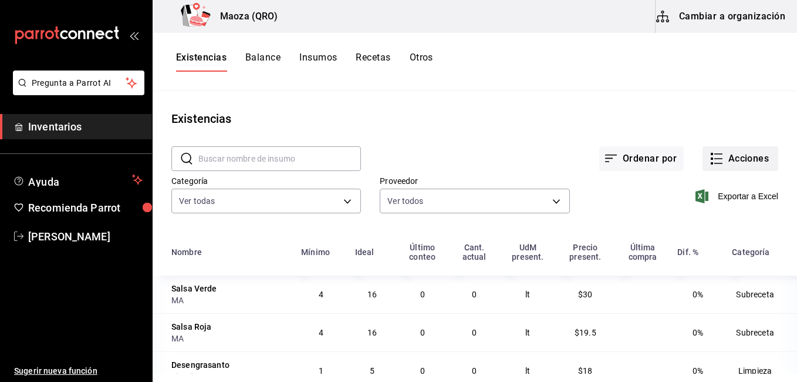
click at [760, 152] on button "Acciones" at bounding box center [741, 158] width 76 height 25
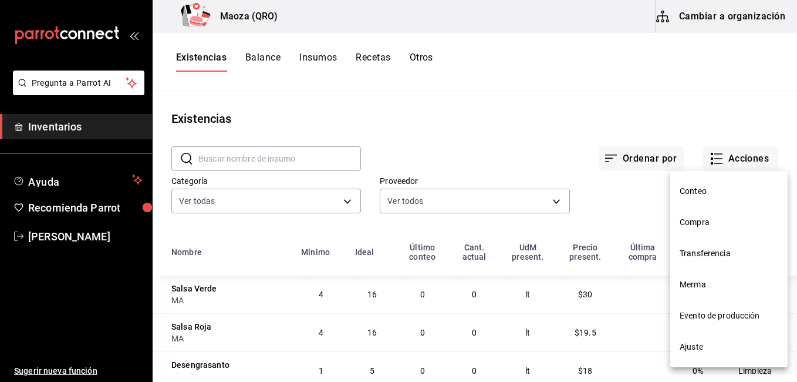
click at [753, 213] on li "Compra" at bounding box center [728, 222] width 117 height 31
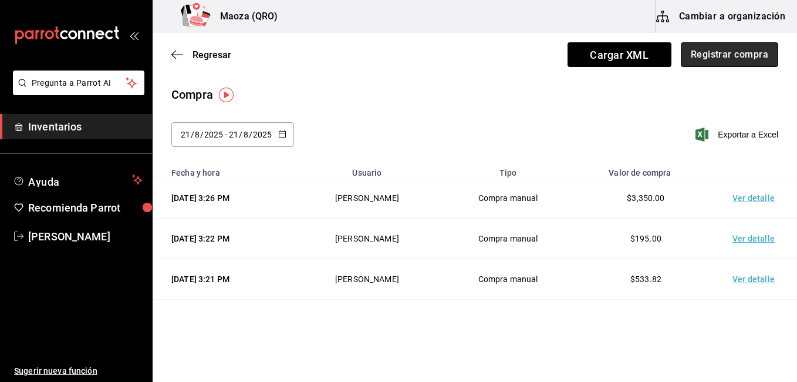
click at [722, 62] on button "Registrar compra" at bounding box center [729, 54] width 97 height 25
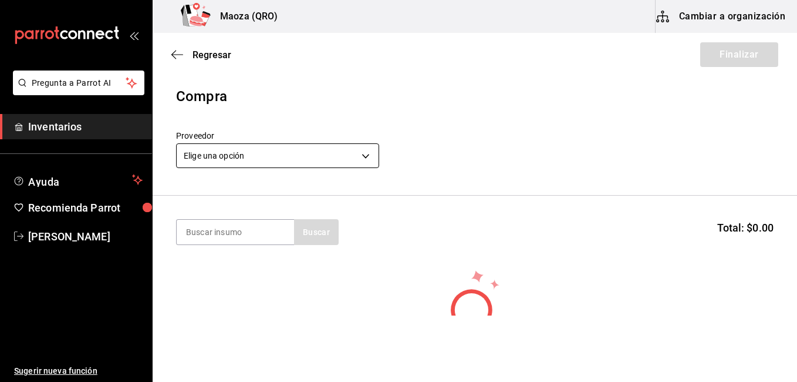
click at [349, 159] on body "Pregunta a Parrot AI Inventarios Ayuda Recomienda Parrot [PERSON_NAME] Sugerir …" at bounding box center [398, 157] width 797 height 315
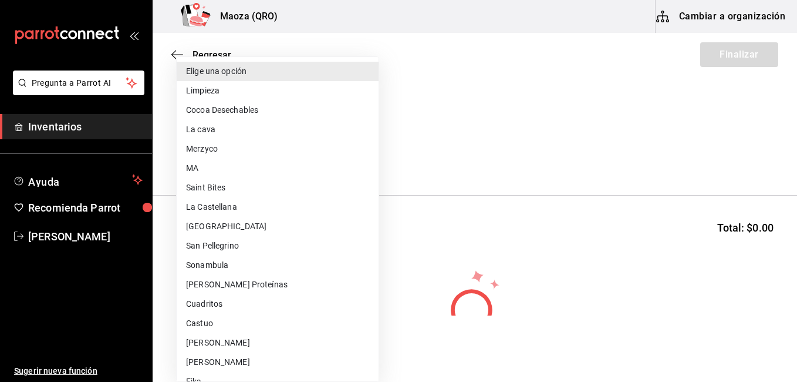
click at [287, 264] on li "Sonambula" at bounding box center [278, 264] width 202 height 19
type input "a15c0f4d-2029-46cb-9c03-900b653aba7d"
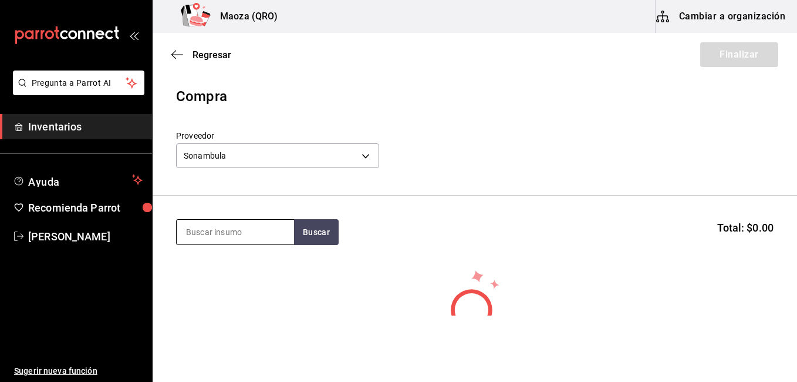
click at [278, 231] on input at bounding box center [235, 232] width 117 height 25
type input "hog"
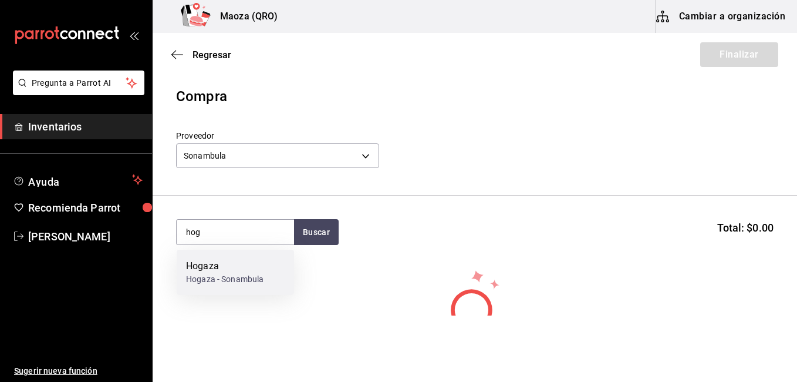
click at [265, 273] on div "Hogaza Hogaza - Sonambula" at bounding box center [235, 272] width 117 height 45
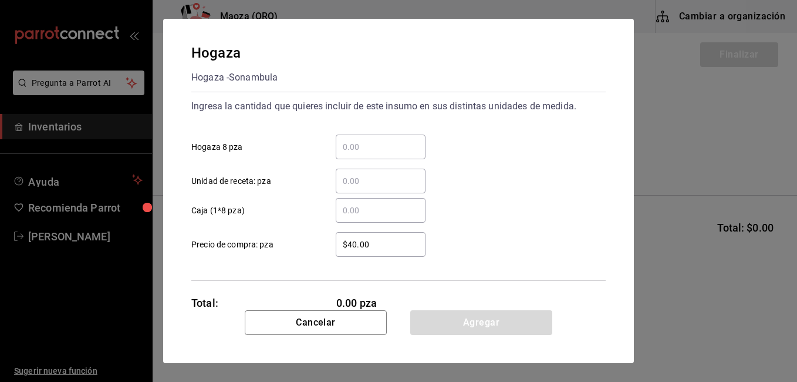
click at [399, 153] on input "​ Hogaza 8 pza" at bounding box center [381, 147] width 90 height 14
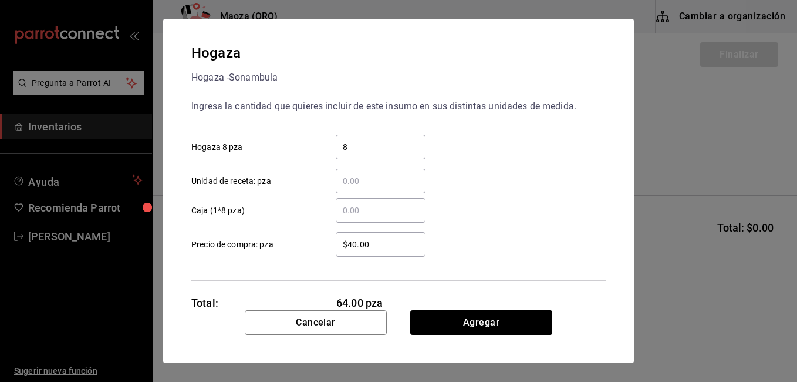
type input "8"
type input "$40.47"
click button "Agregar" at bounding box center [481, 322] width 142 height 25
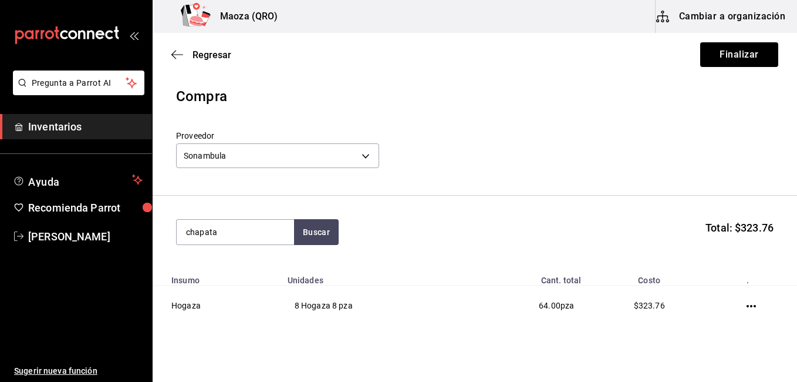
type input "chapata"
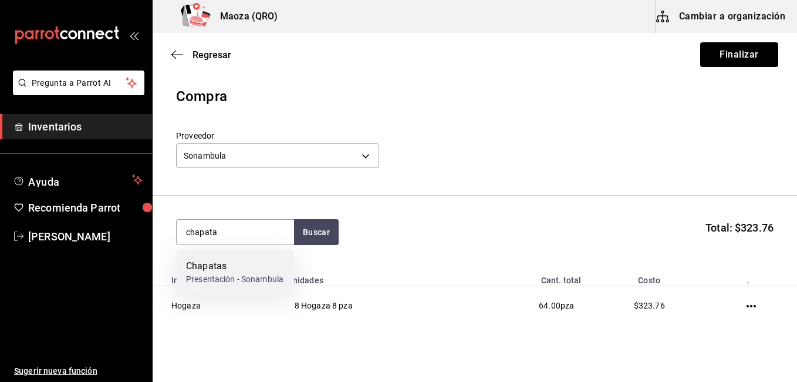
click at [252, 255] on div "Chapatas Presentación - Sonambula" at bounding box center [235, 272] width 117 height 45
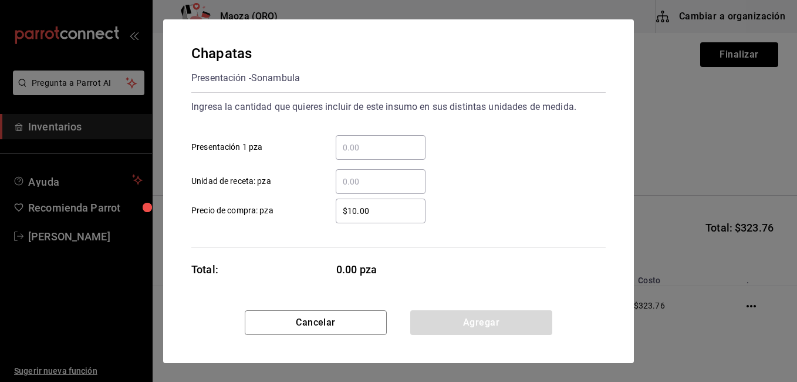
click at [359, 154] on div "​" at bounding box center [381, 147] width 90 height 25
click at [359, 154] on input "​ Presentación 1 pza" at bounding box center [381, 147] width 90 height 14
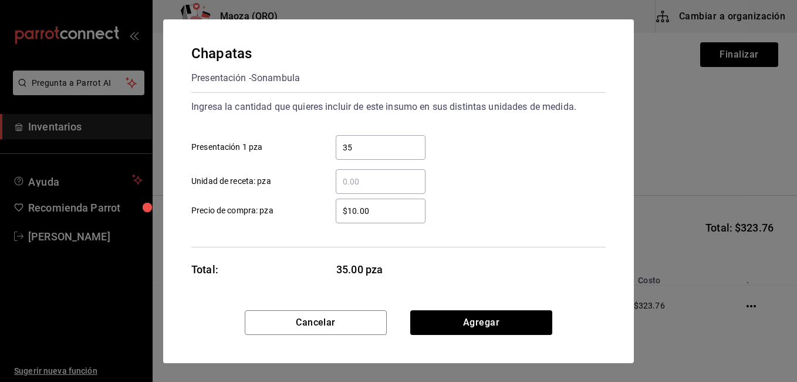
type input "35"
type input "$10.47"
click button "Agregar" at bounding box center [481, 322] width 142 height 25
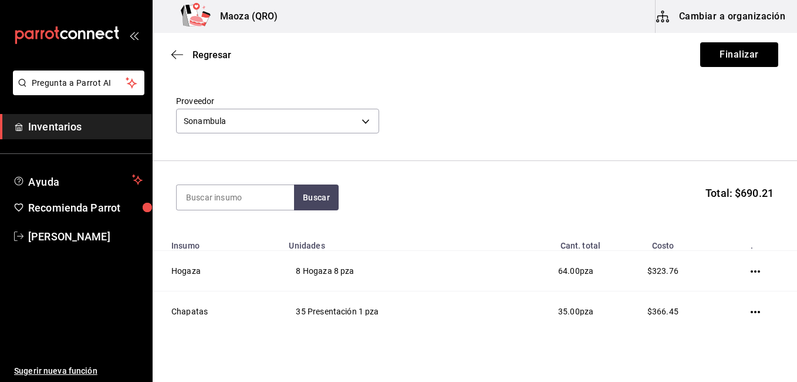
scroll to position [35, 0]
type input "cuernito"
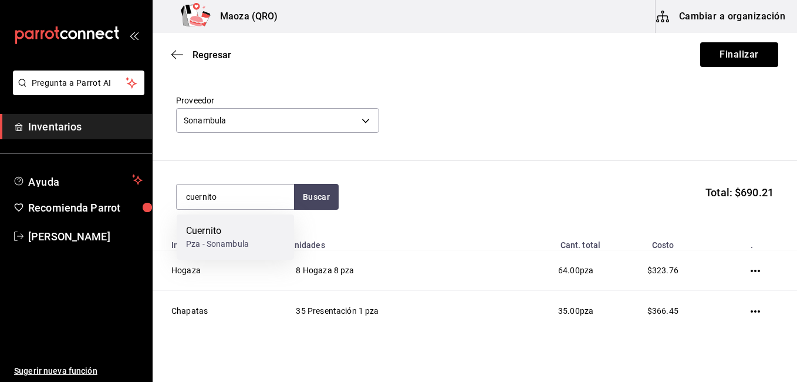
click at [238, 238] on div "Pza - Sonambula" at bounding box center [217, 244] width 63 height 12
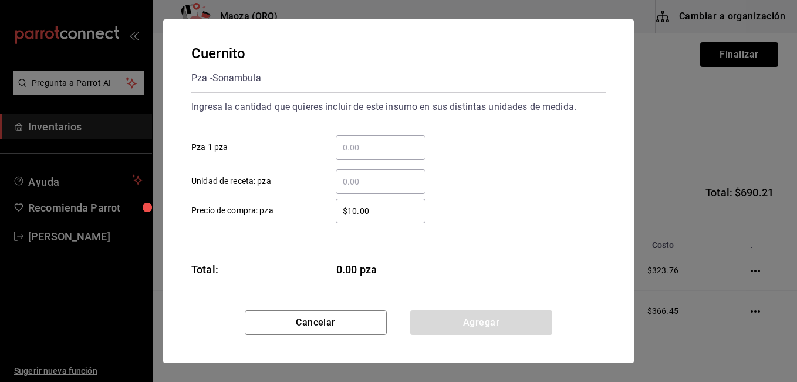
click at [347, 157] on div "​" at bounding box center [381, 147] width 90 height 25
click at [347, 154] on input "​ Pza 1 pza" at bounding box center [381, 147] width 90 height 14
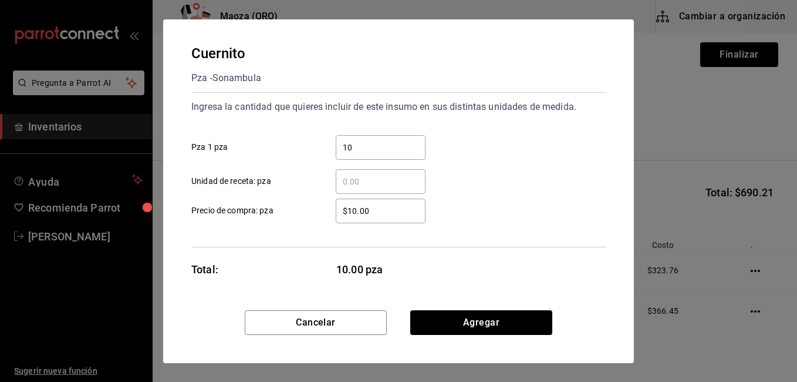
type input "10"
type input "$10.47"
click button "Agregar" at bounding box center [481, 322] width 142 height 25
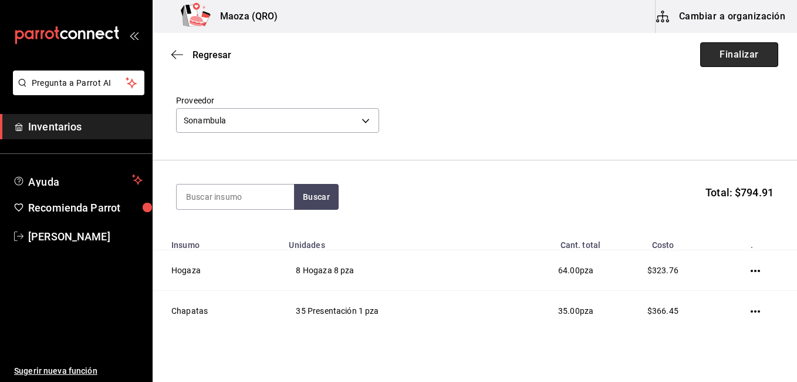
click at [739, 52] on button "Finalizar" at bounding box center [739, 54] width 78 height 25
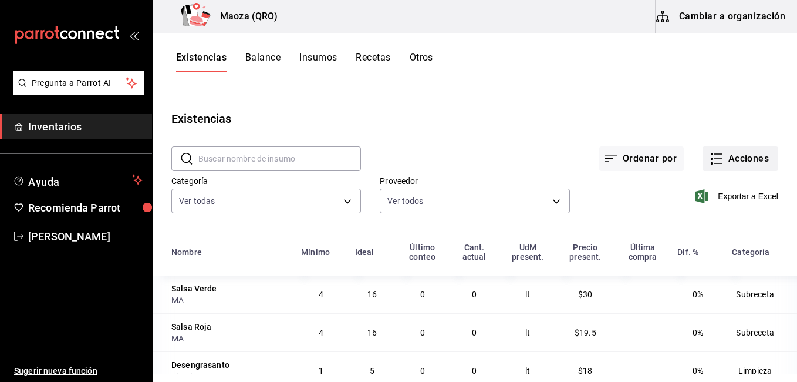
click at [723, 153] on button "Acciones" at bounding box center [741, 158] width 76 height 25
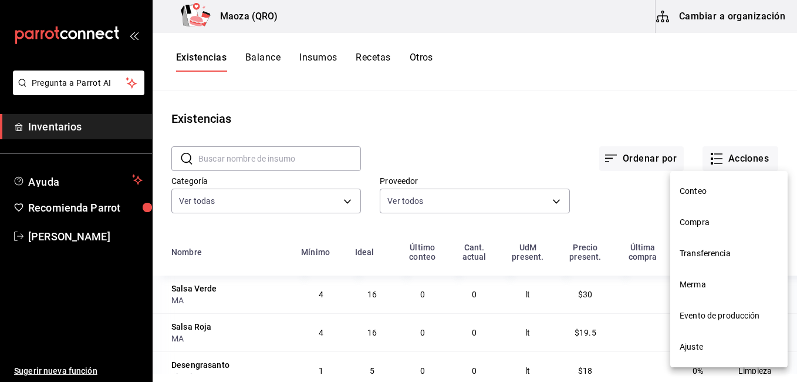
click at [714, 214] on li "Compra" at bounding box center [728, 222] width 117 height 31
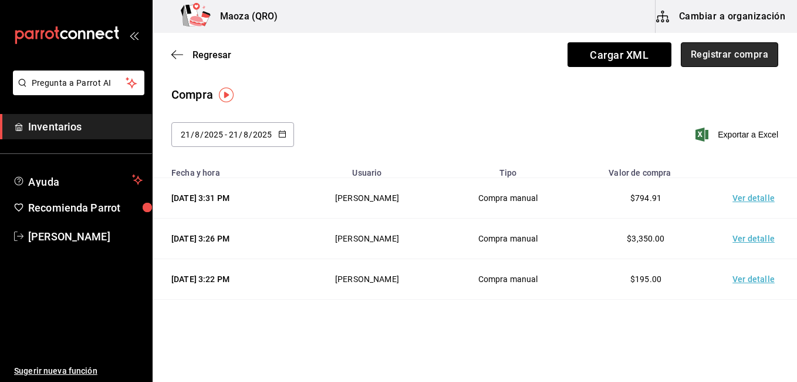
click at [696, 65] on button "Registrar compra" at bounding box center [729, 54] width 97 height 25
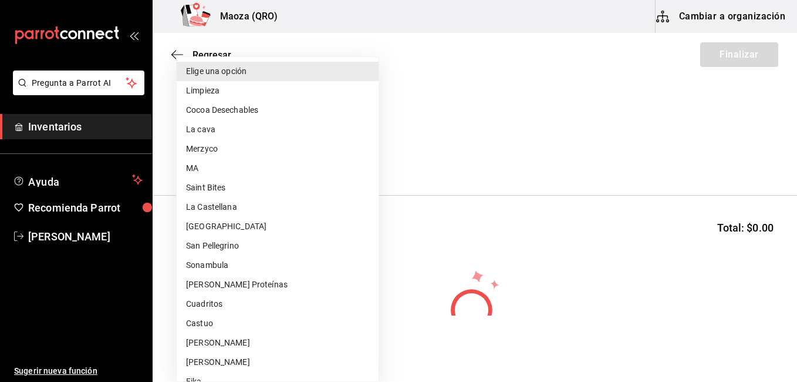
click at [353, 160] on body "Pregunta a Parrot AI Inventarios Ayuda Recomienda Parrot [PERSON_NAME] Sugerir …" at bounding box center [398, 157] width 797 height 315
click at [242, 224] on li "[GEOGRAPHIC_DATA]" at bounding box center [278, 226] width 202 height 19
type input "c49d269c-978e-424e-b604-6197c6803b72"
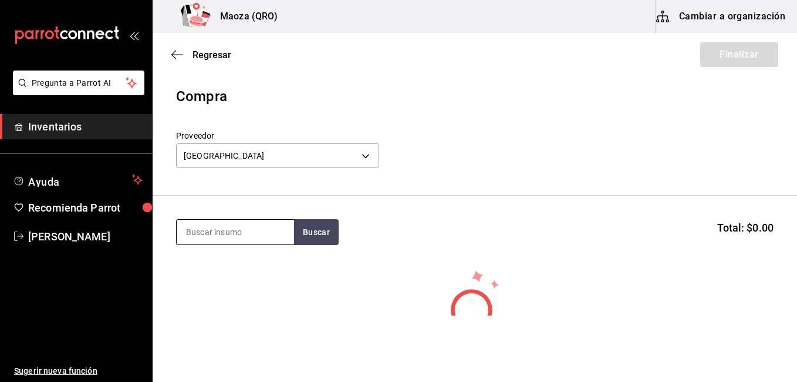
click at [241, 230] on input at bounding box center [235, 232] width 117 height 25
type input "concha"
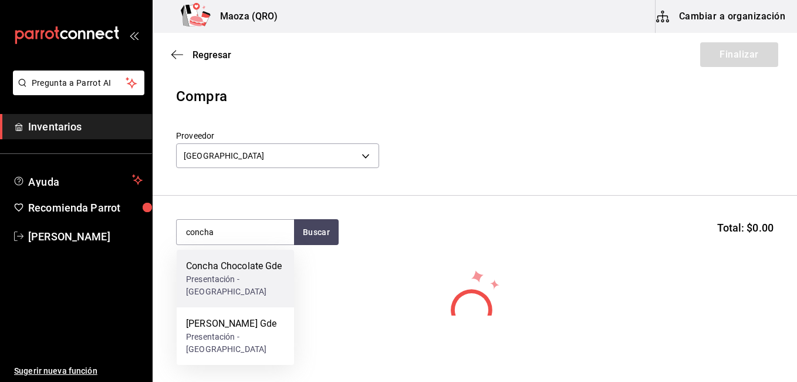
click at [228, 274] on div "Presentación - [GEOGRAPHIC_DATA]" at bounding box center [235, 285] width 99 height 25
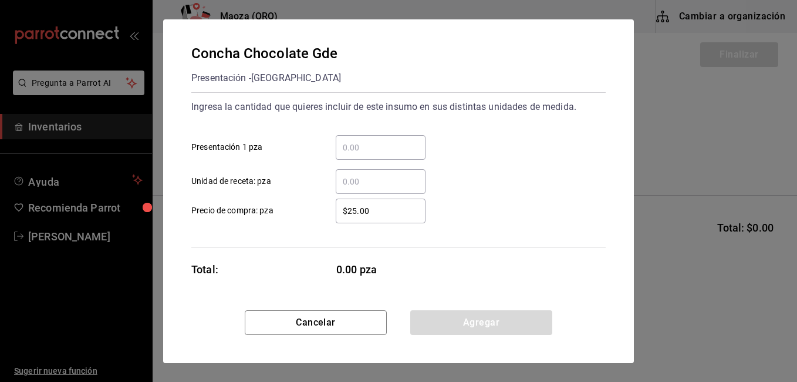
click at [345, 145] on input "​ Presentación 1 pza" at bounding box center [381, 147] width 90 height 14
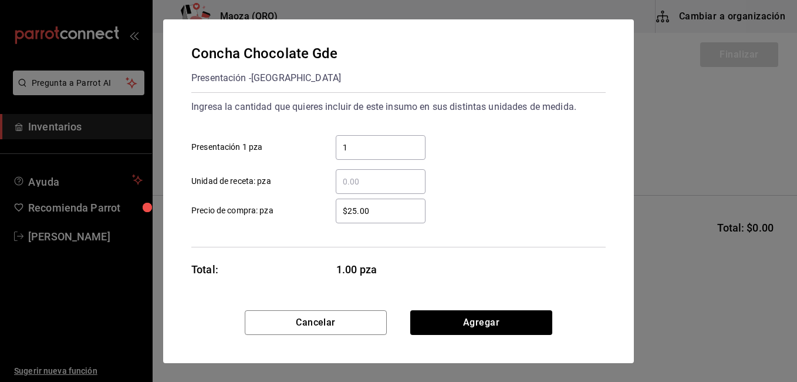
type input "1"
click button "Agregar" at bounding box center [481, 322] width 142 height 25
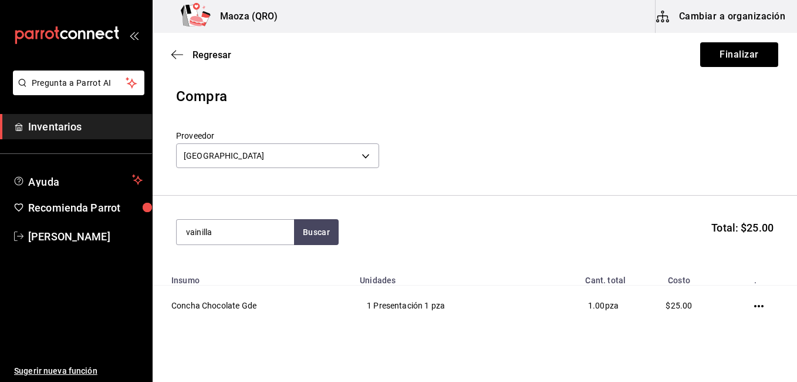
type input "vainilla"
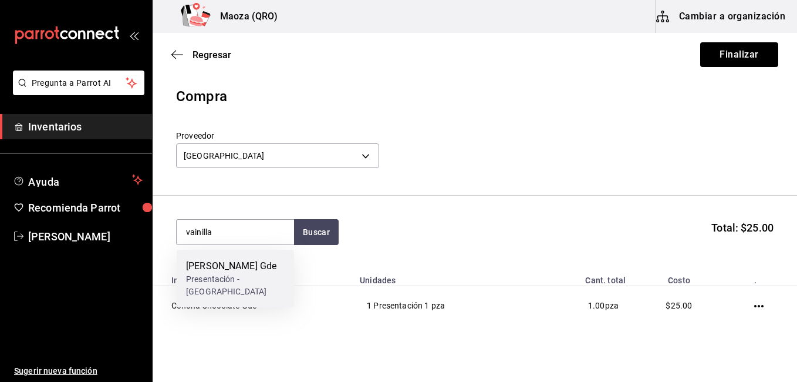
click at [254, 260] on div "[PERSON_NAME] Gde" at bounding box center [235, 266] width 99 height 14
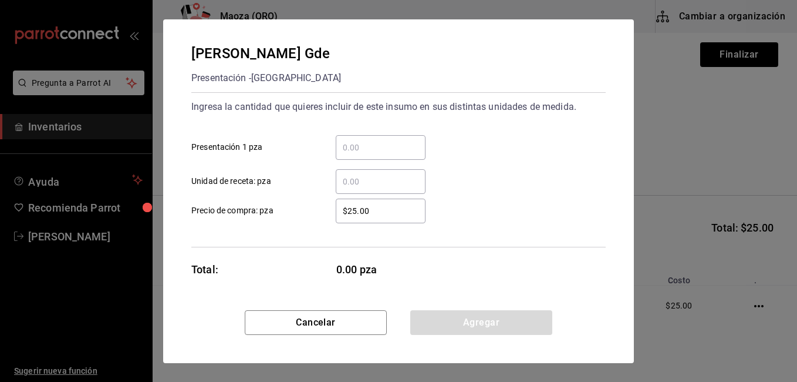
click at [355, 154] on input "​ Presentación 1 pza" at bounding box center [381, 147] width 90 height 14
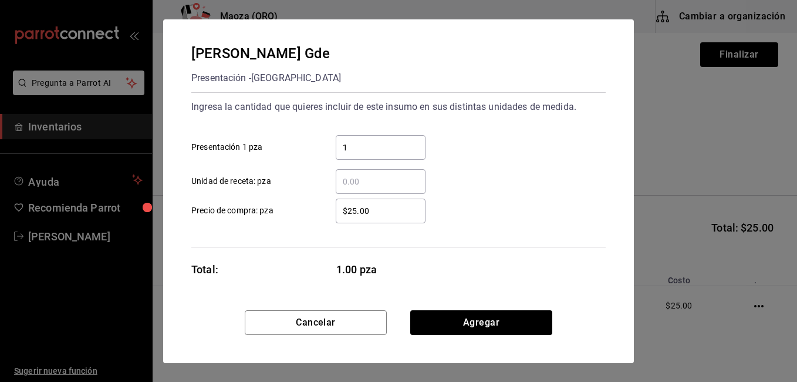
type input "1"
click button "Agregar" at bounding box center [481, 322] width 142 height 25
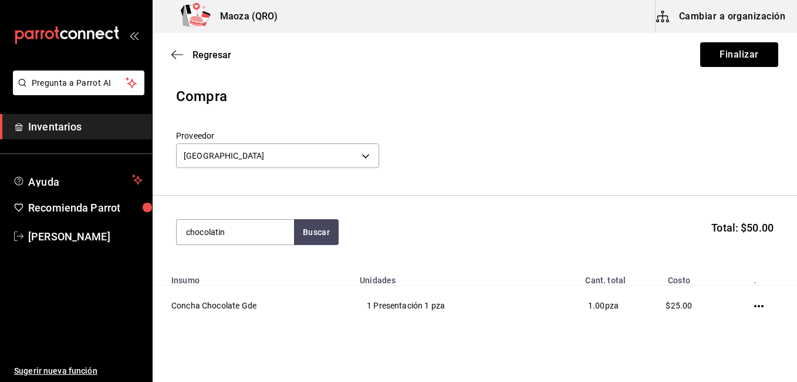
type input "chocolatin"
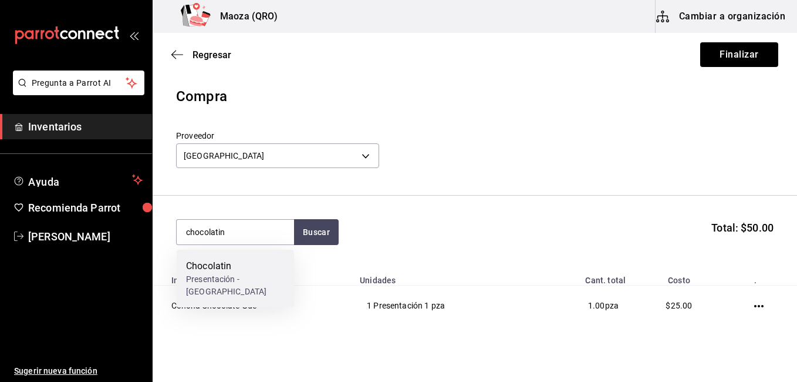
click at [257, 259] on div "Chocolatin" at bounding box center [235, 266] width 99 height 14
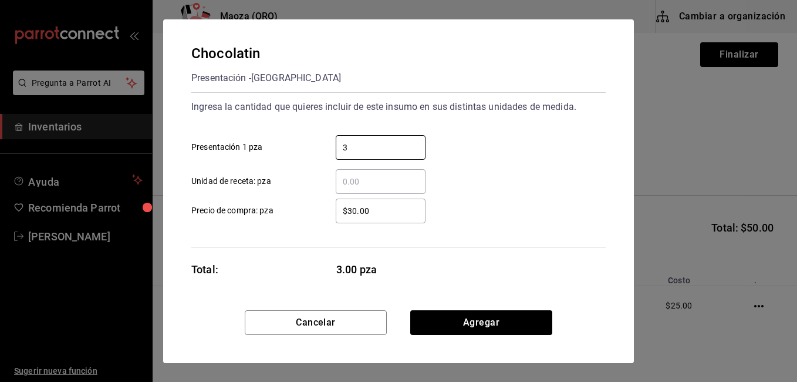
type input "3"
click button "Agregar" at bounding box center [481, 322] width 142 height 25
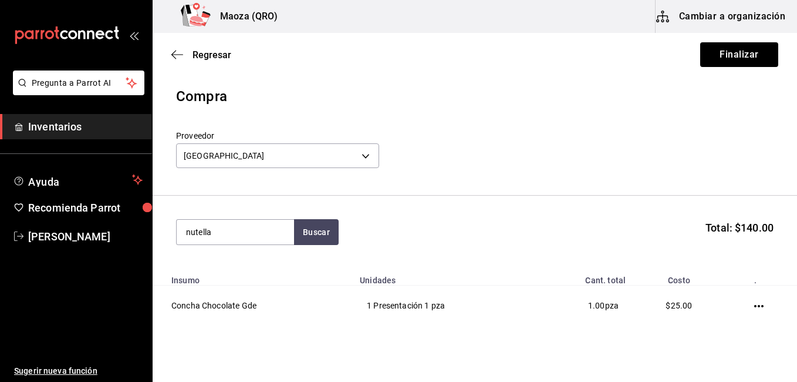
type input "nutella"
click at [257, 259] on div "Croissant Nutella" at bounding box center [235, 266] width 99 height 14
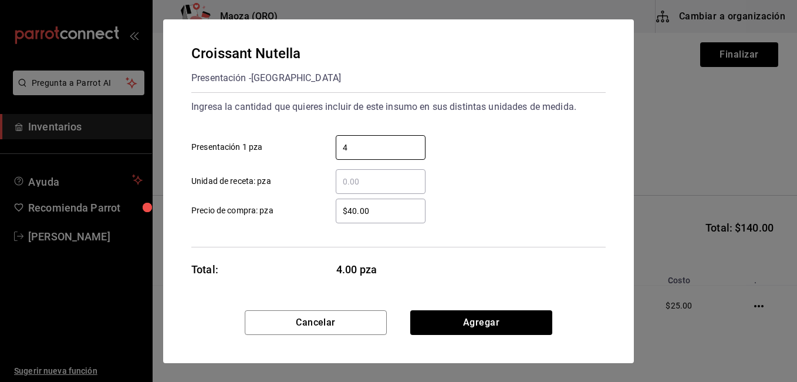
type input "4"
click button "Agregar" at bounding box center [481, 322] width 142 height 25
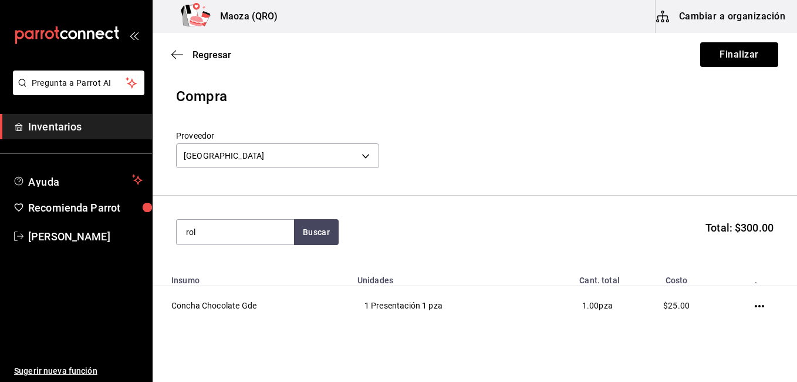
type input "rol"
click at [257, 259] on div "Rol de Canela" at bounding box center [235, 266] width 99 height 14
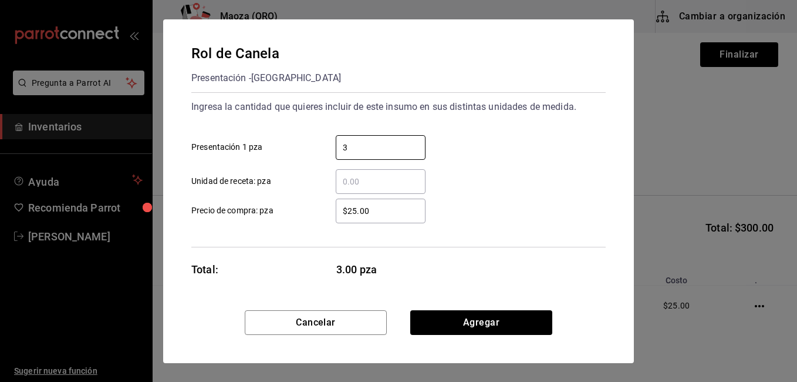
type input "3"
type input "$25"
click button "Agregar" at bounding box center [481, 322] width 142 height 25
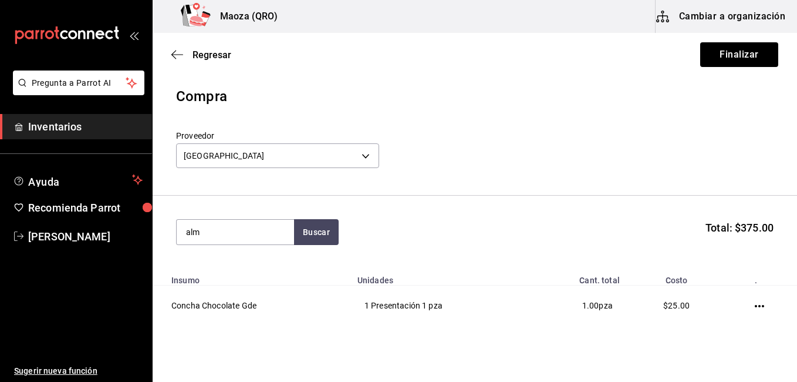
type input "alm"
click at [257, 259] on div "Croissant Almendra" at bounding box center [235, 266] width 99 height 14
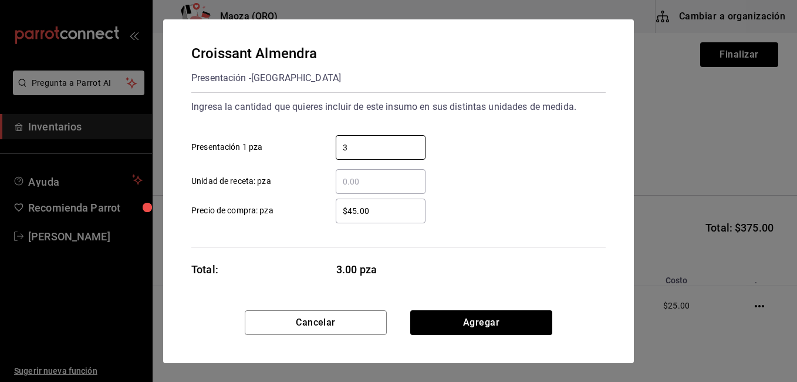
type input "3"
click button "Agregar" at bounding box center [481, 322] width 142 height 25
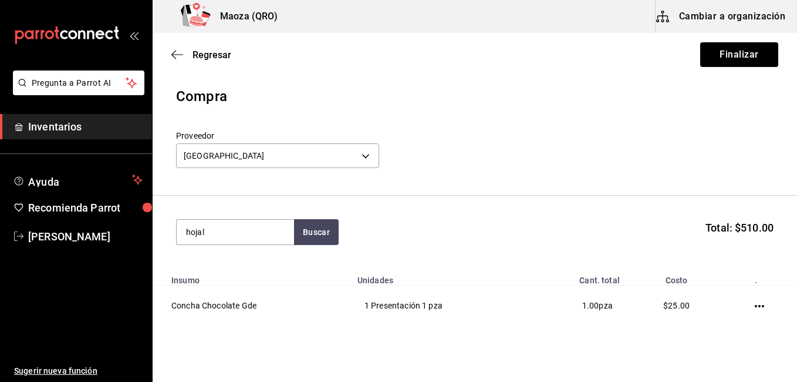
type input "hojal"
click at [257, 259] on div "Croissant Hojaldre" at bounding box center [235, 266] width 99 height 14
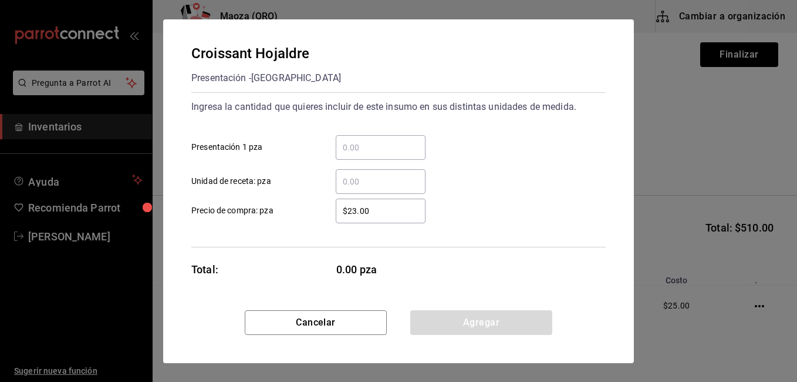
click at [257, 259] on div "Croissant Hojaldre Presentación - ZURICH Ingresa la cantidad que quieres inclui…" at bounding box center [398, 164] width 471 height 291
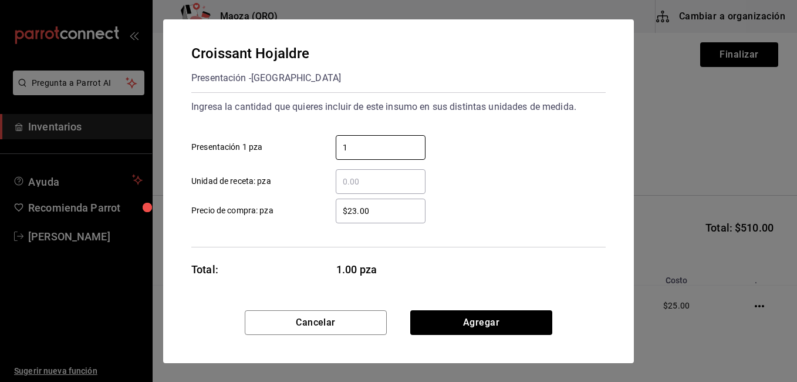
type input "1"
click button "Agregar" at bounding box center [481, 322] width 142 height 25
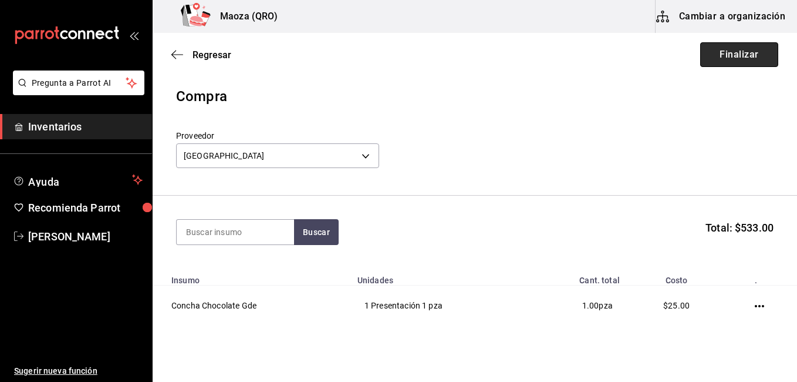
click at [760, 55] on button "Finalizar" at bounding box center [739, 54] width 78 height 25
